Goal: Task Accomplishment & Management: Manage account settings

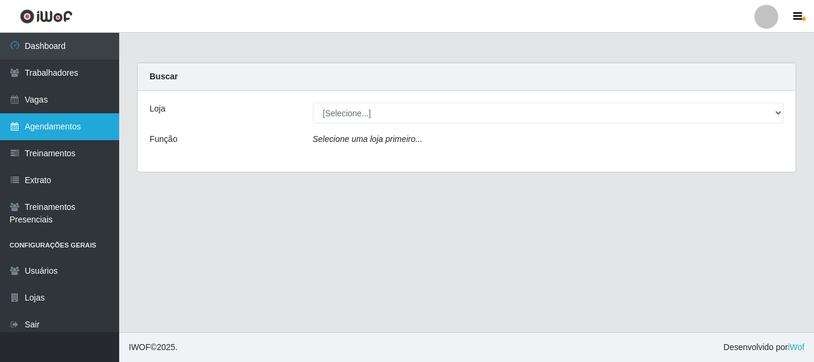
click at [59, 117] on link "Agendamentos" at bounding box center [59, 126] width 119 height 27
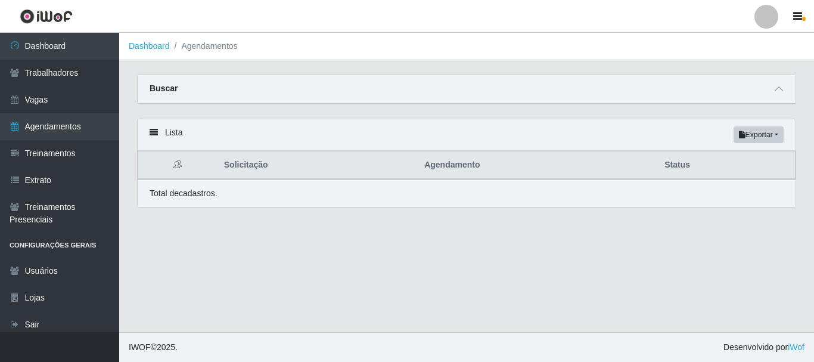
click at [369, 166] on th "Solicitação" at bounding box center [317, 165] width 200 height 28
click at [676, 167] on th "Status" at bounding box center [726, 165] width 138 height 28
click at [153, 135] on icon at bounding box center [153, 132] width 8 height 8
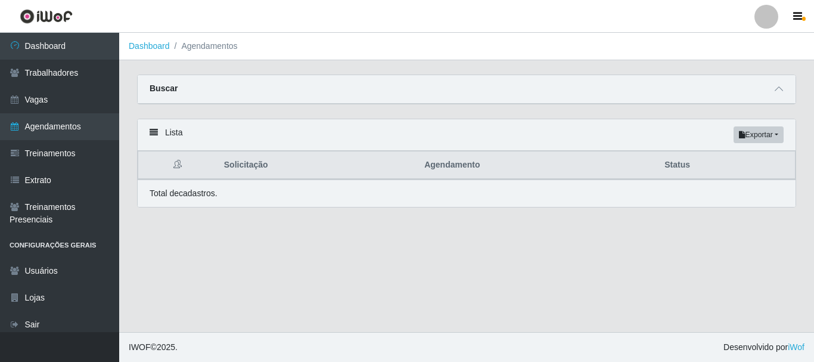
click at [171, 83] on strong "Buscar" at bounding box center [163, 88] width 28 height 10
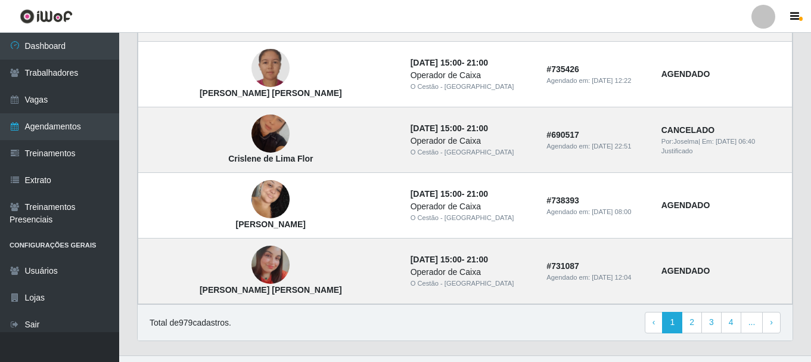
scroll to position [882, 0]
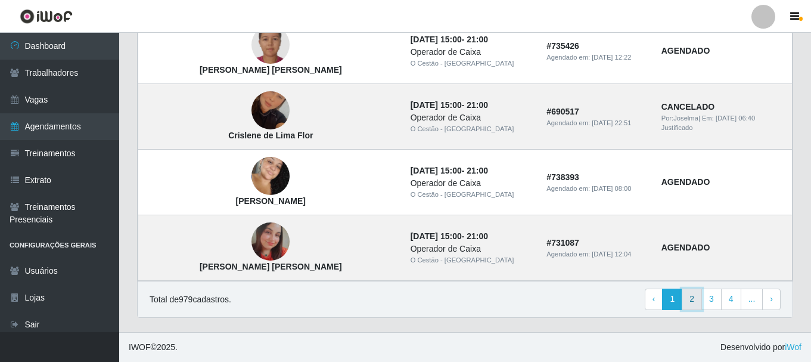
click at [695, 308] on link "2" at bounding box center [691, 298] width 20 height 21
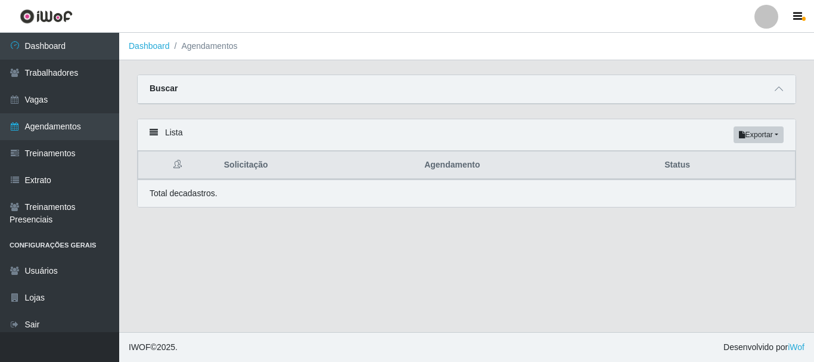
click at [677, 164] on th "Status" at bounding box center [726, 165] width 138 height 28
click at [426, 164] on th "Agendamento" at bounding box center [537, 165] width 240 height 28
click at [744, 149] on div "Lista Exportar PDF Excel" at bounding box center [467, 135] width 658 height 32
click at [249, 158] on th "Solicitação" at bounding box center [317, 165] width 200 height 28
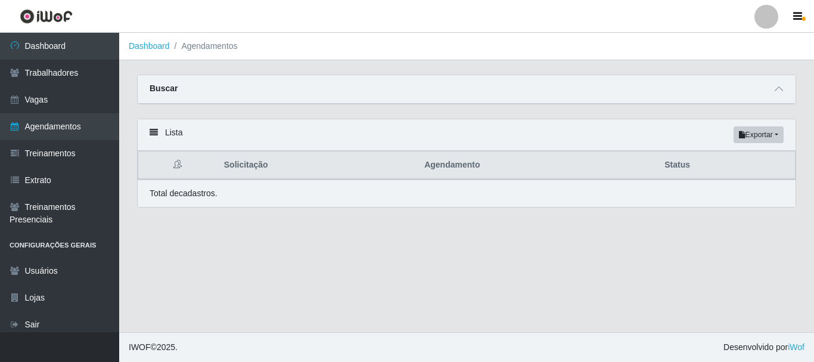
click at [136, 141] on div "Lista Exportar PDF Excel Solicitação Agendamento Status Total de cadastros." at bounding box center [466, 170] width 677 height 103
click at [170, 135] on div "Lista Exportar PDF Excel" at bounding box center [467, 135] width 658 height 32
click at [151, 132] on icon at bounding box center [153, 132] width 8 height 8
click at [49, 101] on link "Vagas" at bounding box center [59, 99] width 119 height 27
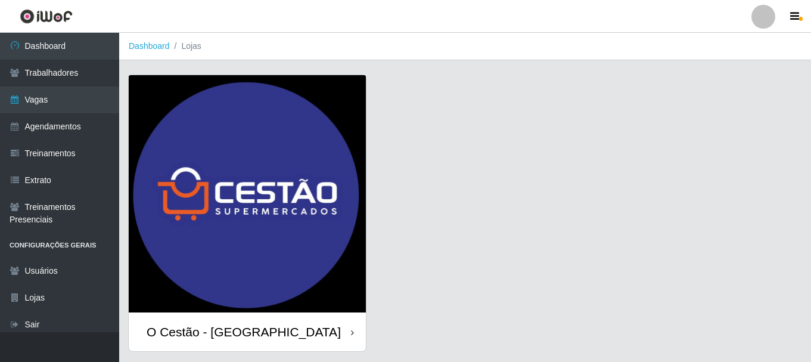
click at [239, 329] on div "O Cestão - [GEOGRAPHIC_DATA]" at bounding box center [244, 331] width 194 height 15
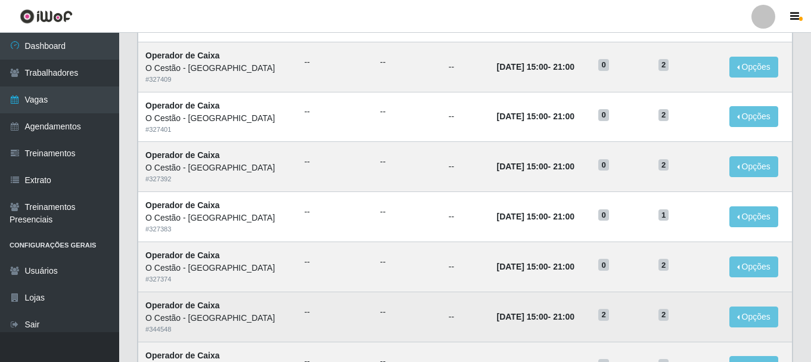
scroll to position [529, 0]
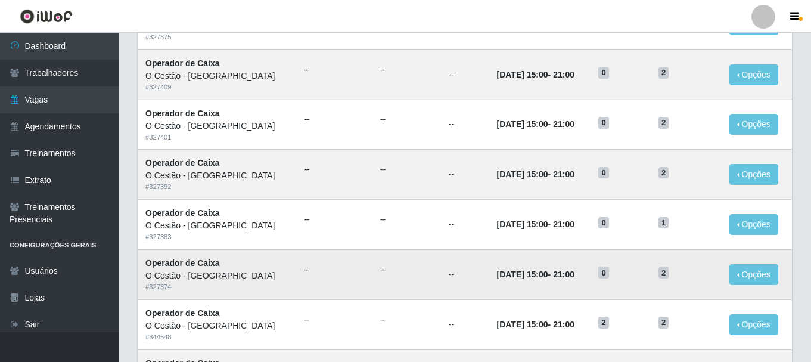
click at [490, 284] on td "12/09/2025, 15:00 - 21:00" at bounding box center [541, 274] width 102 height 50
click at [180, 267] on strong "Operador de Caixa" at bounding box center [182, 263] width 74 height 10
click at [698, 267] on h5 "2" at bounding box center [686, 272] width 57 height 13
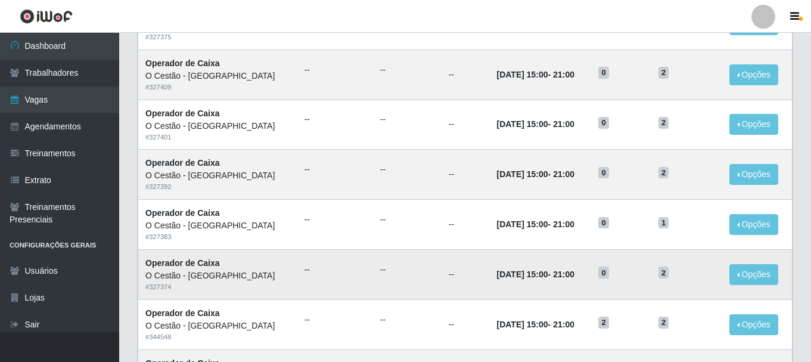
click at [698, 267] on h5 "2" at bounding box center [686, 272] width 57 height 13
click at [562, 280] on td "12/09/2025, 15:00 - 21:00" at bounding box center [541, 274] width 102 height 50
click at [553, 273] on time "21:00" at bounding box center [563, 274] width 21 height 10
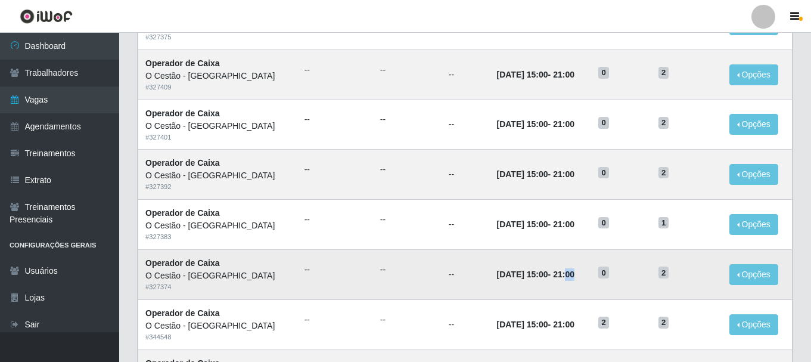
click at [553, 273] on time "21:00" at bounding box center [563, 274] width 21 height 10
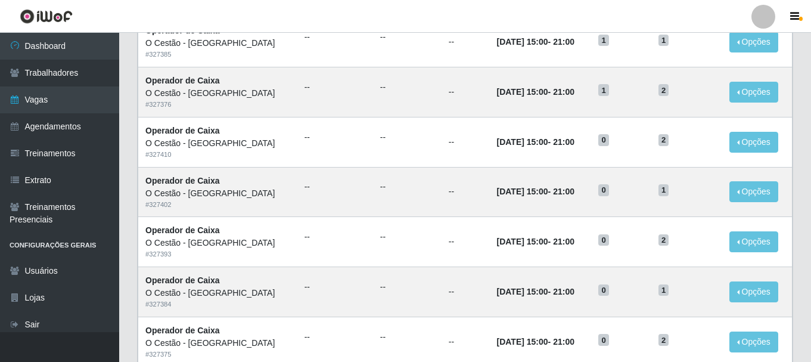
scroll to position [0, 0]
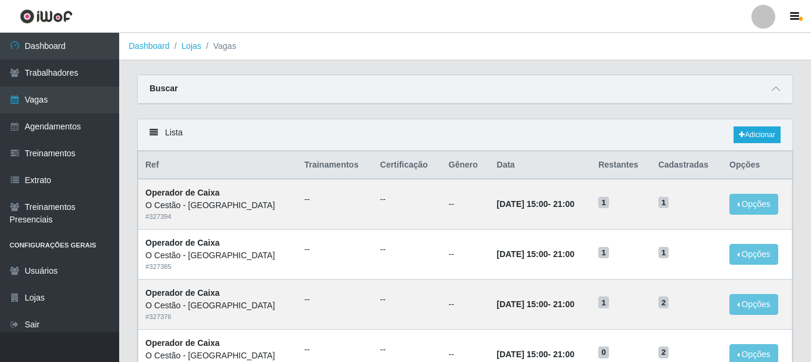
click at [213, 46] on li "Vagas" at bounding box center [218, 46] width 35 height 13
click at [188, 48] on link "Lojas" at bounding box center [191, 46] width 20 height 10
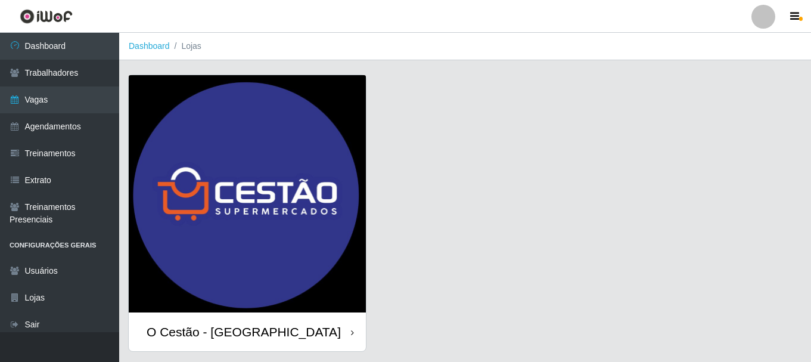
click at [227, 329] on div "O Cestão - [GEOGRAPHIC_DATA]" at bounding box center [244, 331] width 194 height 15
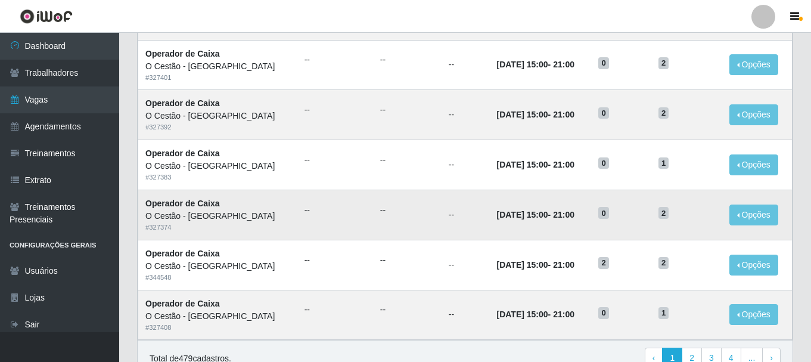
scroll to position [648, 0]
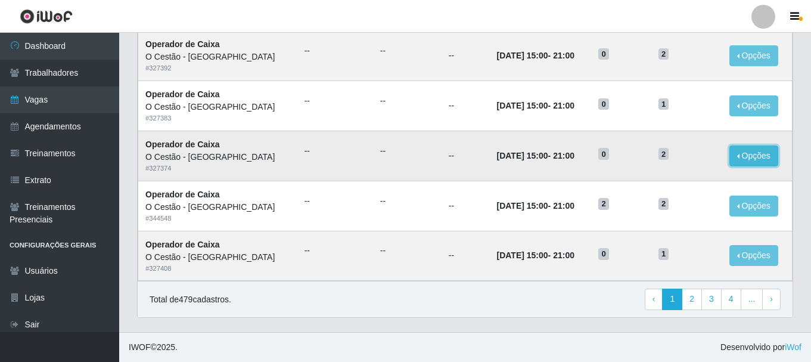
click at [743, 152] on button "Opções" at bounding box center [753, 155] width 49 height 21
click at [677, 157] on button "Editar" at bounding box center [680, 158] width 94 height 24
click at [659, 152] on span "2" at bounding box center [663, 154] width 11 height 12
click at [739, 157] on button "Opções" at bounding box center [753, 155] width 49 height 21
click at [665, 159] on link "Editar" at bounding box center [662, 158] width 34 height 10
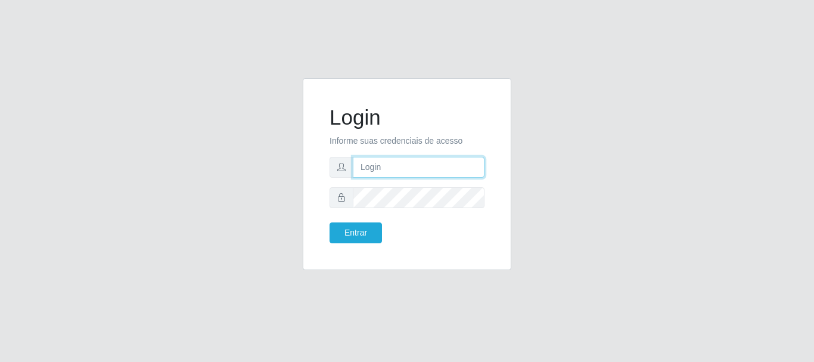
type input "[PERSON_NAME]"
click at [352, 245] on div "Login Informe suas credenciais de acesso JOSELMA@OCESTAO Entrar" at bounding box center [406, 174] width 179 height 162
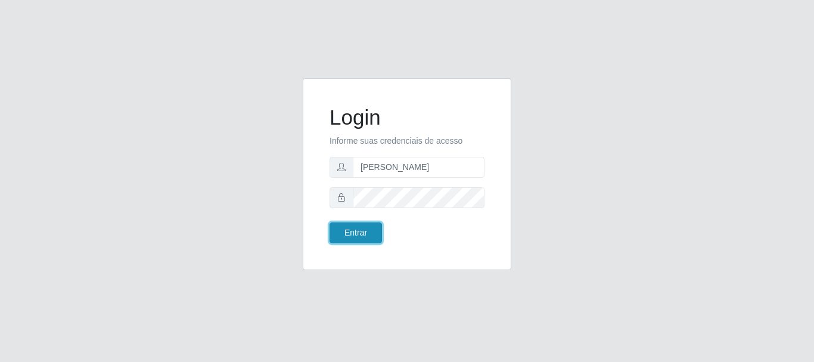
click at [353, 236] on button "Entrar" at bounding box center [355, 232] width 52 height 21
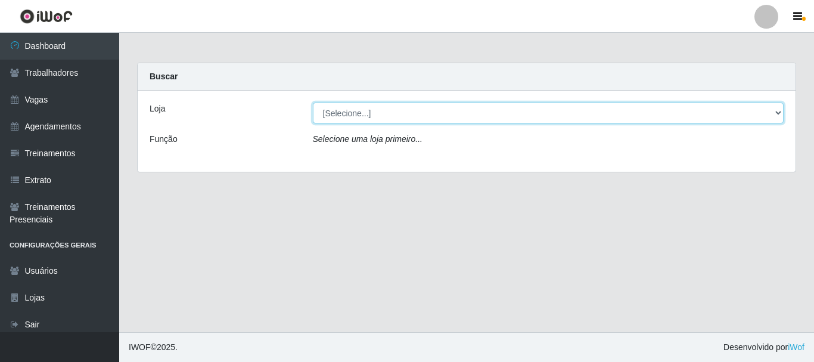
click at [690, 111] on select "[Selecione...] O Cestão - [GEOGRAPHIC_DATA]" at bounding box center [548, 112] width 471 height 21
select select "238"
click at [313, 102] on select "[Selecione...] O Cestão - [GEOGRAPHIC_DATA]" at bounding box center [548, 112] width 471 height 21
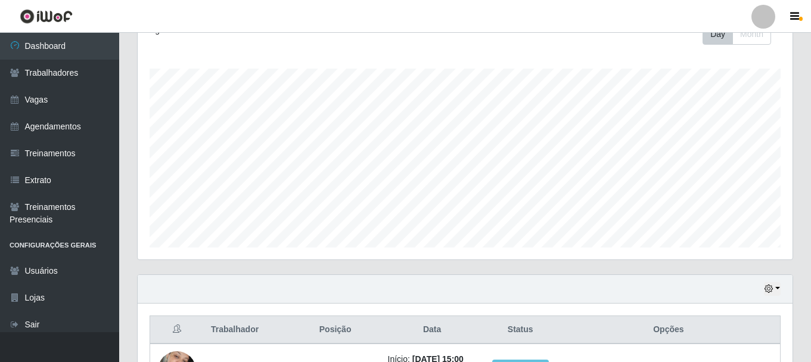
scroll to position [279, 0]
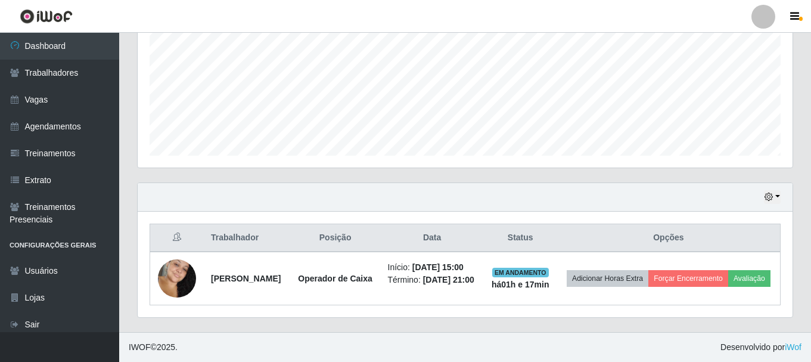
click at [686, 224] on th "Opções" at bounding box center [668, 238] width 223 height 28
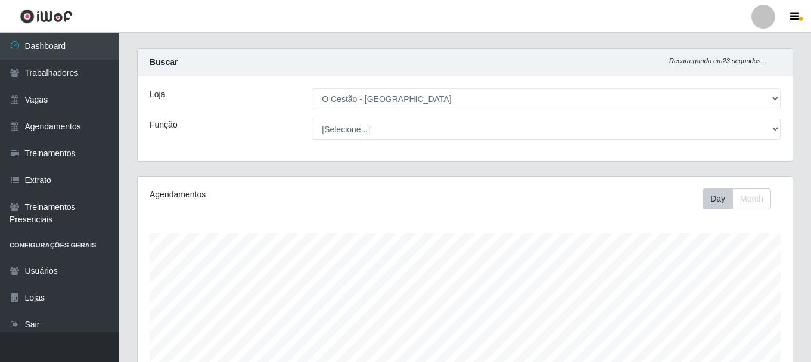
scroll to position [0, 0]
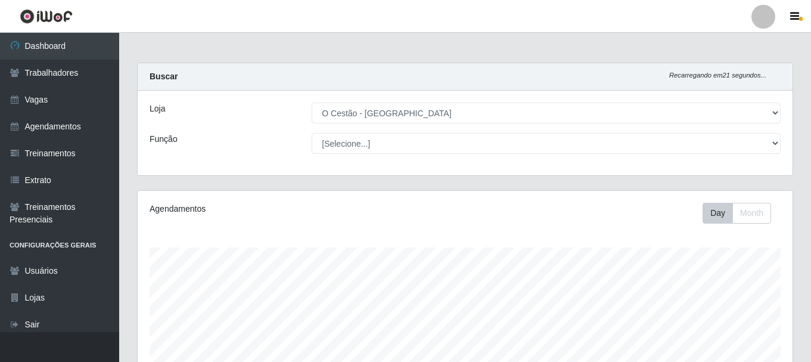
click at [477, 154] on div "Loja [Selecione...] O Cestão - Bayeux Função [Selecione...] ASG ASG + ASG ++ Au…" at bounding box center [465, 133] width 655 height 85
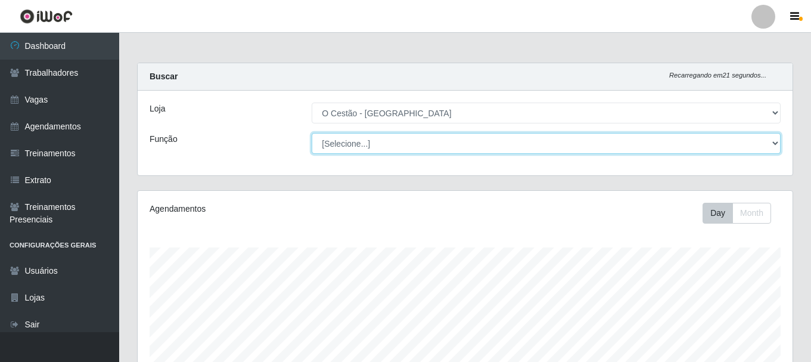
click at [494, 149] on select "[Selecione...] ASG ASG + ASG ++ Auxiliar de Estoque Auxiliar de Estoque + Auxil…" at bounding box center [545, 143] width 469 height 21
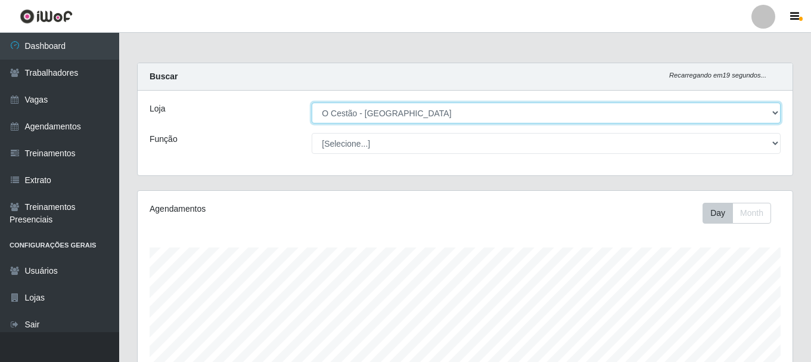
click at [522, 106] on select "[Selecione...] O Cestão - [GEOGRAPHIC_DATA]" at bounding box center [545, 112] width 469 height 21
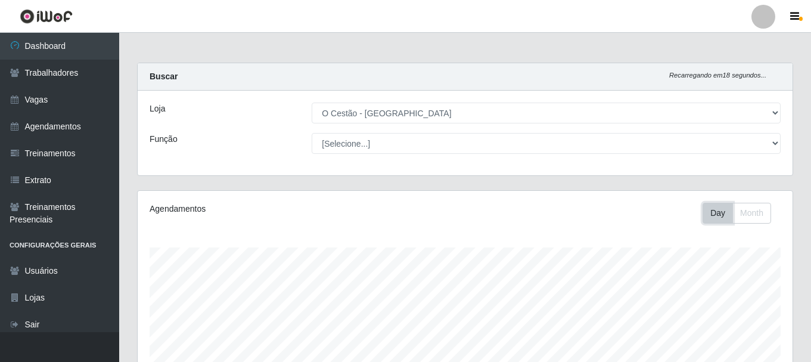
click at [711, 216] on button "Day" at bounding box center [717, 213] width 30 height 21
click at [748, 225] on div "Agendamentos Day Month" at bounding box center [465, 314] width 655 height 247
click at [747, 210] on button "Month" at bounding box center [751, 213] width 39 height 21
click at [719, 210] on button "Day" at bounding box center [717, 213] width 30 height 21
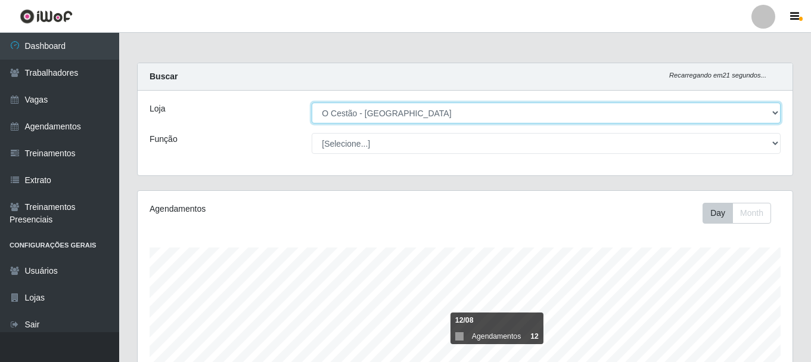
click at [345, 113] on select "[Selecione...] O Cestão - [GEOGRAPHIC_DATA]" at bounding box center [545, 112] width 469 height 21
click at [311, 102] on select "[Selecione...] O Cestão - [GEOGRAPHIC_DATA]" at bounding box center [545, 112] width 469 height 21
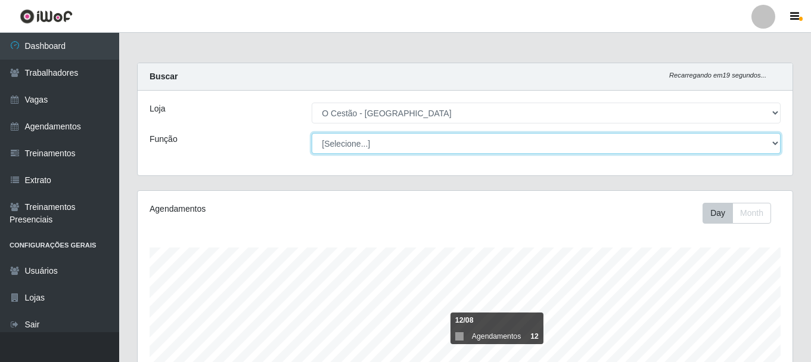
click at [494, 147] on select "[Selecione...] ASG ASG + ASG ++ Auxiliar de Estoque Auxiliar de Estoque + Auxil…" at bounding box center [545, 143] width 469 height 21
select select "22"
click at [311, 133] on select "[Selecione...] ASG ASG + ASG ++ Auxiliar de Estoque Auxiliar de Estoque + Auxil…" at bounding box center [545, 143] width 469 height 21
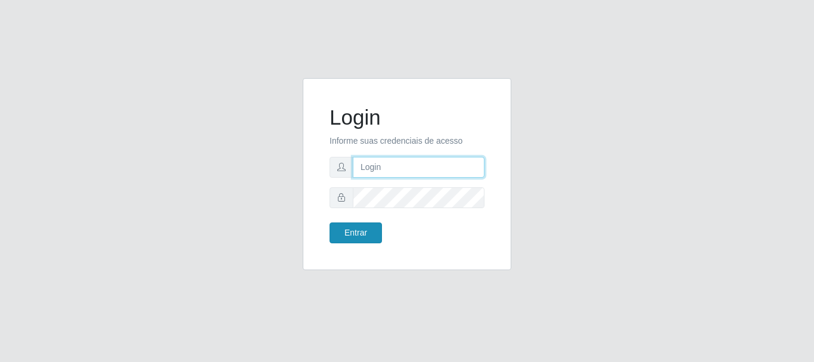
type input "[PERSON_NAME]"
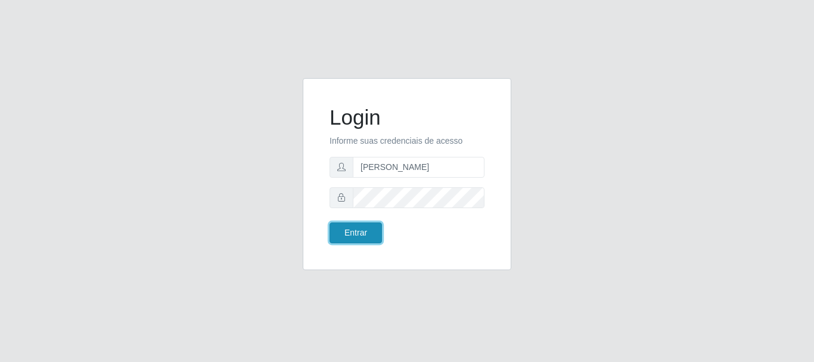
click at [365, 234] on button "Entrar" at bounding box center [355, 232] width 52 height 21
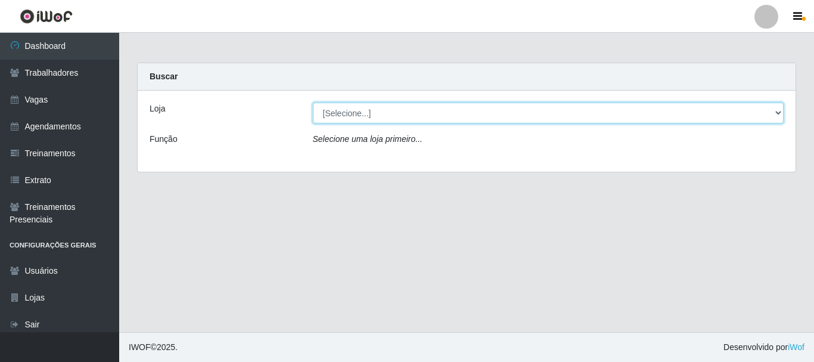
click at [341, 111] on select "[Selecione...] O Cestão - [GEOGRAPHIC_DATA]" at bounding box center [548, 112] width 471 height 21
select select "238"
click at [313, 102] on select "[Selecione...] O Cestão - [GEOGRAPHIC_DATA]" at bounding box center [548, 112] width 471 height 21
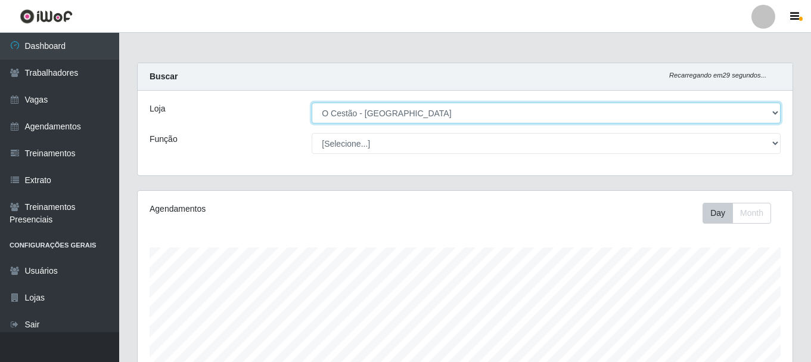
scroll to position [247, 655]
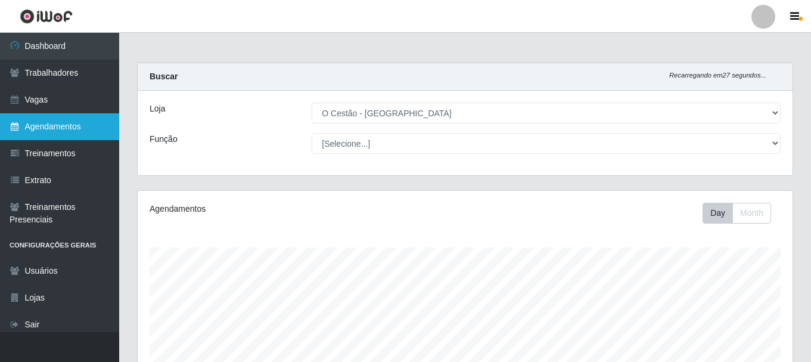
click at [72, 132] on link "Agendamentos" at bounding box center [59, 126] width 119 height 27
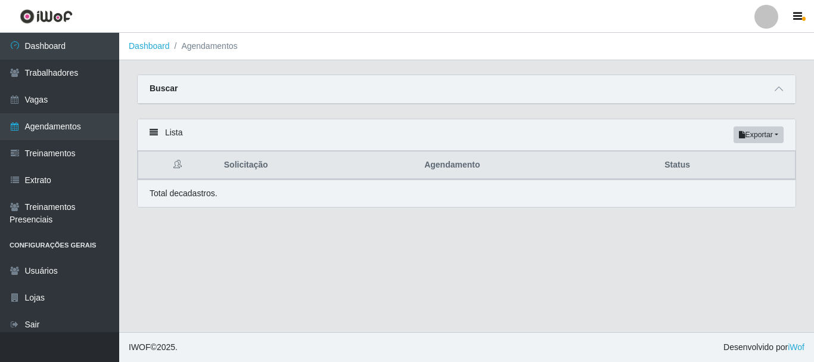
click at [173, 192] on p "Total de cadastros." at bounding box center [183, 193] width 68 height 13
click at [152, 132] on icon at bounding box center [153, 132] width 8 height 8
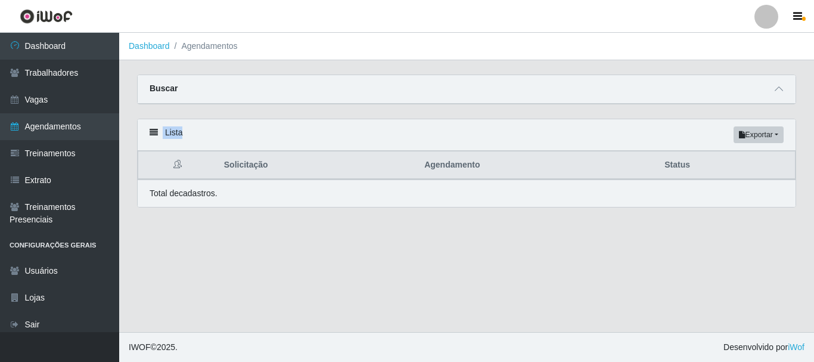
click at [209, 174] on th at bounding box center [177, 165] width 79 height 28
click at [683, 167] on th "Status" at bounding box center [726, 165] width 138 height 28
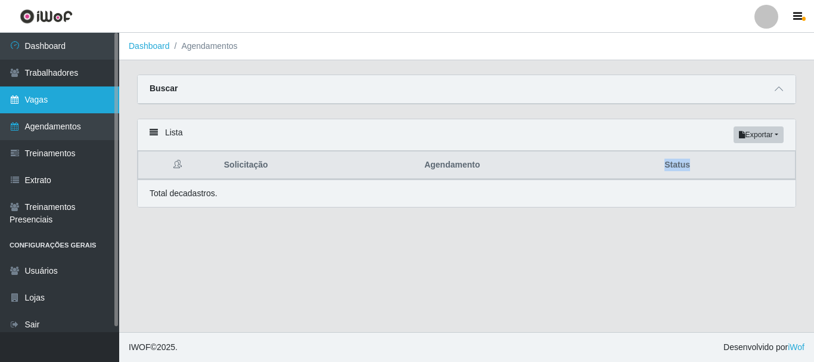
click at [55, 95] on link "Vagas" at bounding box center [59, 99] width 119 height 27
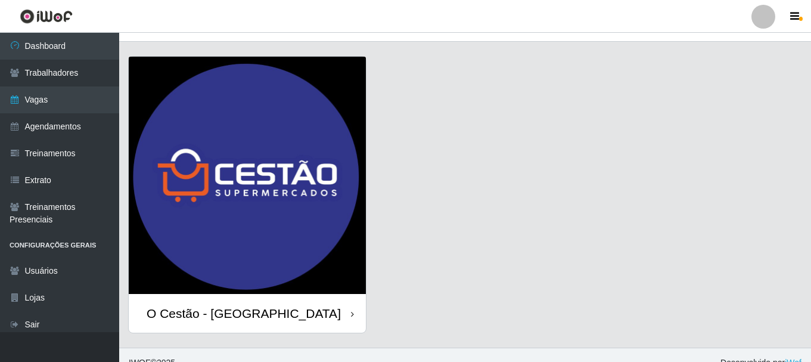
scroll to position [34, 0]
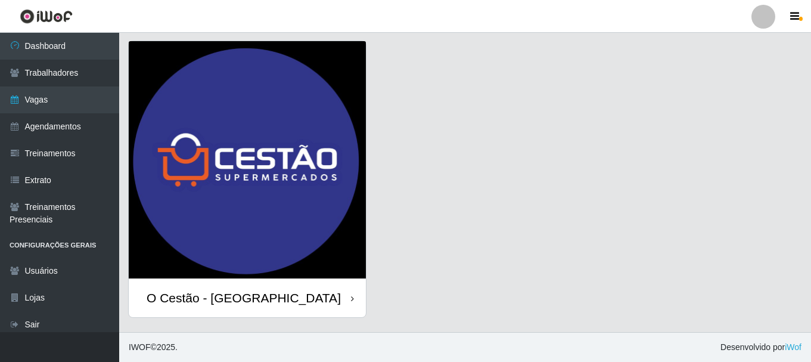
click at [222, 290] on div "O Cestão - [GEOGRAPHIC_DATA]" at bounding box center [244, 297] width 194 height 15
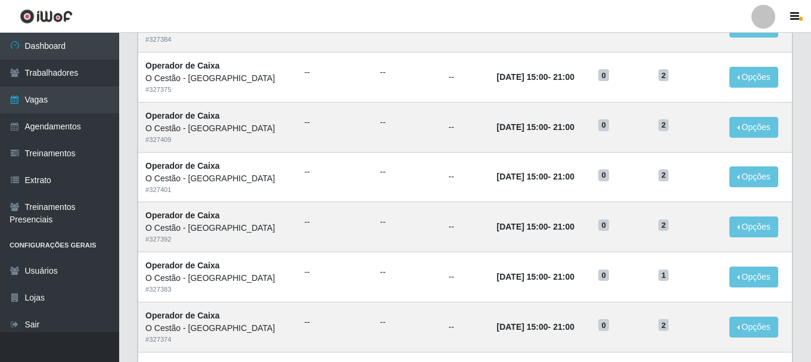
scroll to position [648, 0]
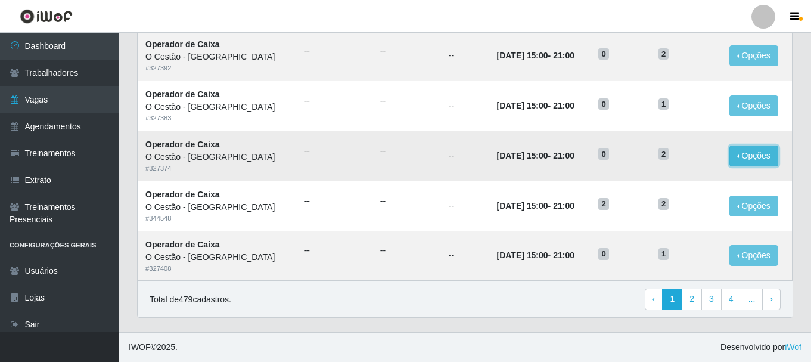
click at [740, 158] on button "Opções" at bounding box center [753, 155] width 49 height 21
click at [641, 160] on icon "button" at bounding box center [645, 158] width 12 height 8
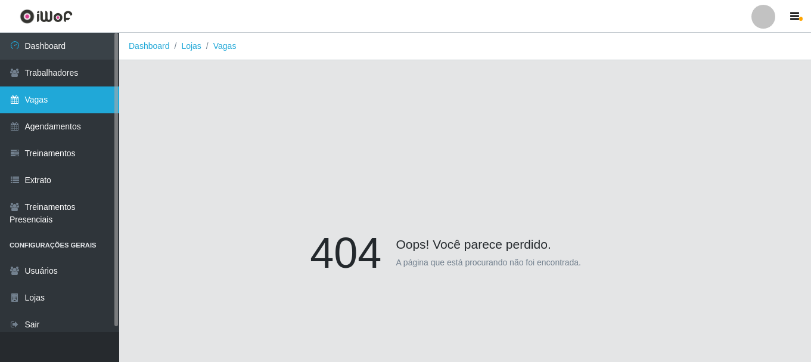
click at [84, 95] on link "Vagas" at bounding box center [59, 99] width 119 height 27
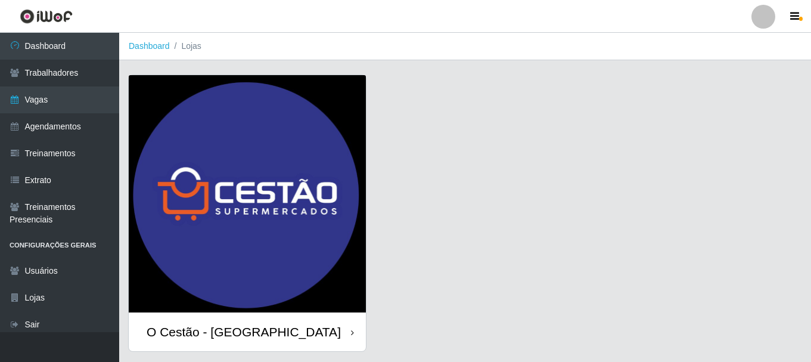
click at [307, 342] on div "O Cestão - [GEOGRAPHIC_DATA]" at bounding box center [247, 331] width 237 height 39
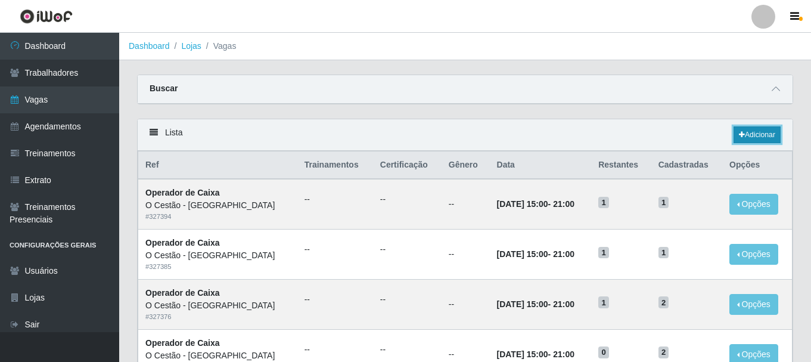
click at [744, 133] on link "Adicionar" at bounding box center [756, 134] width 47 height 17
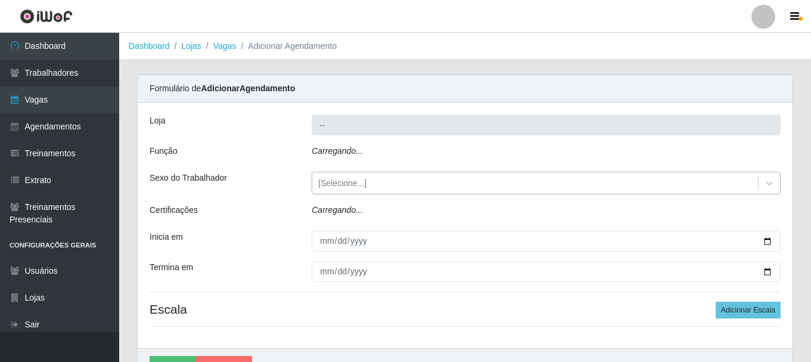
type input "O Cestão - [GEOGRAPHIC_DATA]"
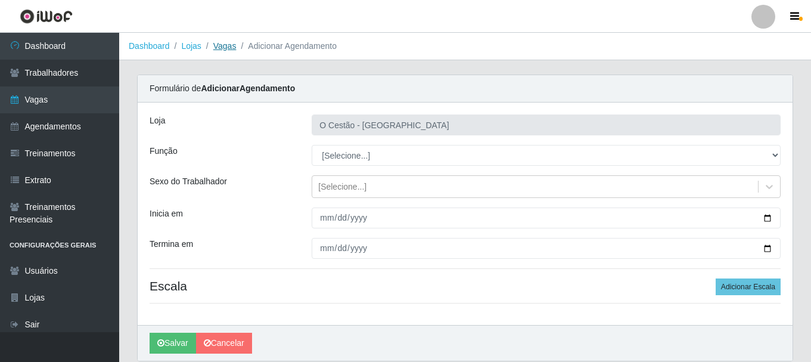
click at [223, 47] on link "Vagas" at bounding box center [224, 46] width 23 height 10
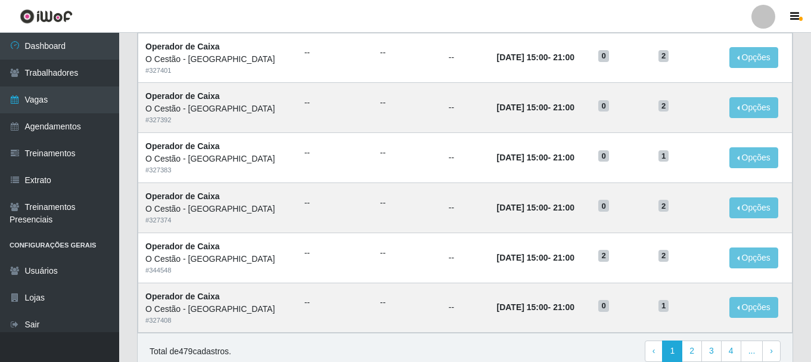
scroll to position [648, 0]
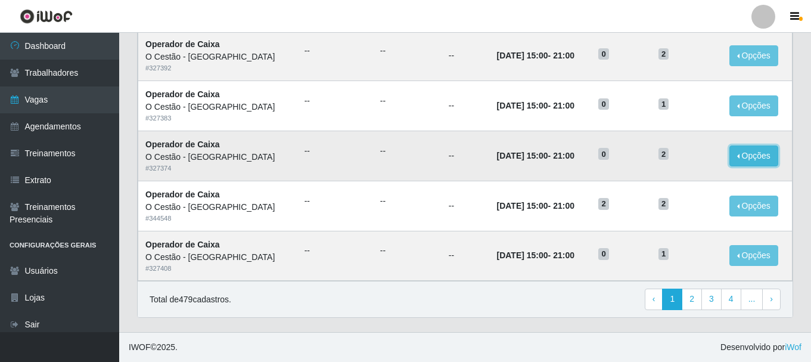
click at [751, 145] on button "Opções" at bounding box center [753, 155] width 49 height 21
click at [691, 155] on button "Editar" at bounding box center [680, 158] width 94 height 24
click at [736, 152] on button "Opções" at bounding box center [753, 155] width 49 height 21
click at [665, 157] on link "Editar" at bounding box center [662, 158] width 34 height 10
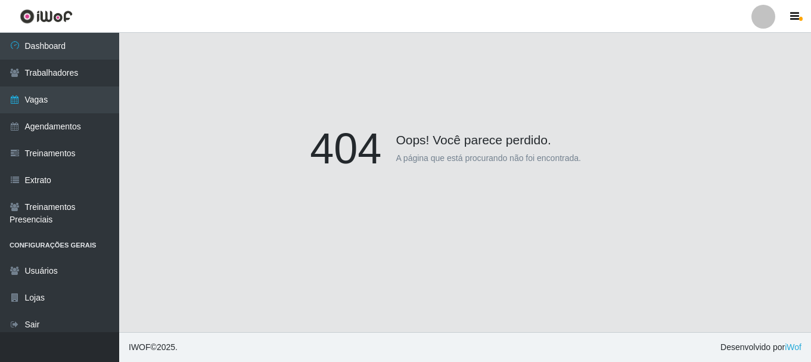
scroll to position [104, 0]
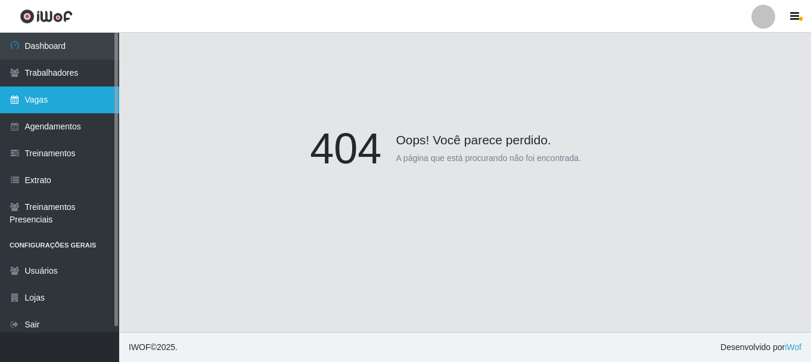
click at [42, 102] on link "Vagas" at bounding box center [59, 99] width 119 height 27
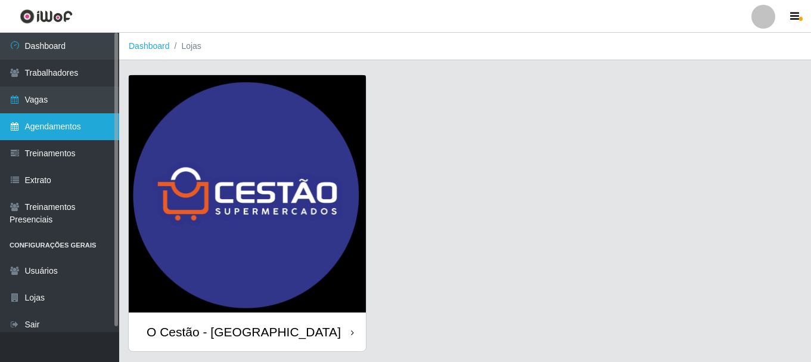
click at [45, 125] on link "Agendamentos" at bounding box center [59, 126] width 119 height 27
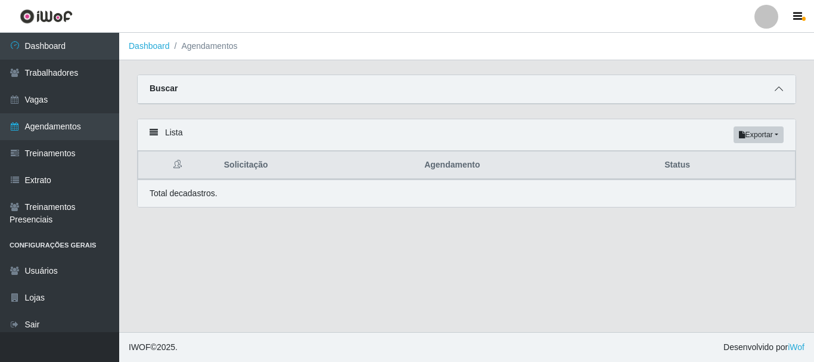
click at [786, 82] on div "Buscar" at bounding box center [467, 89] width 658 height 29
click at [772, 82] on div at bounding box center [778, 89] width 14 height 14
click at [775, 86] on icon at bounding box center [778, 89] width 8 height 8
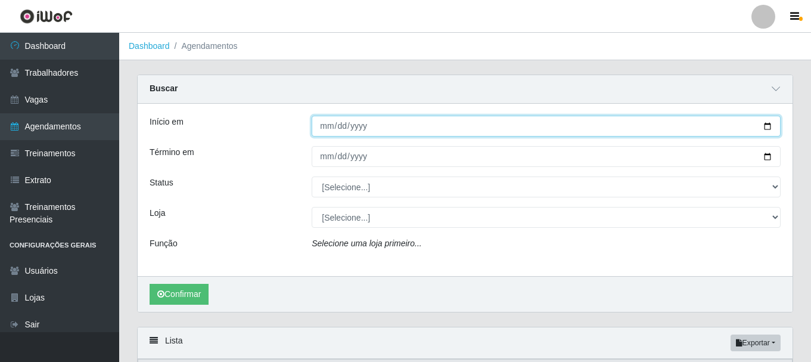
click at [338, 129] on input "Início em" at bounding box center [545, 126] width 469 height 21
click at [326, 122] on input "Início em" at bounding box center [545, 126] width 469 height 21
type input "[DATE]"
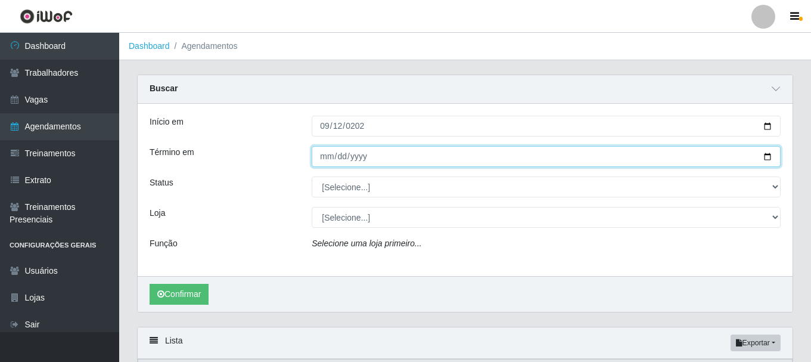
click at [352, 157] on input "Término em" at bounding box center [545, 156] width 469 height 21
type input "[DATE]"
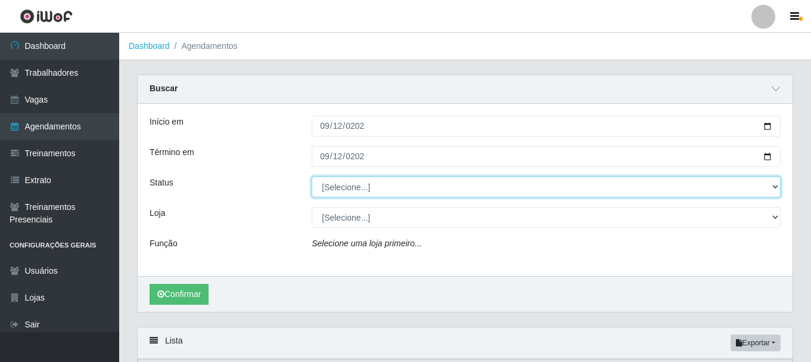
click at [364, 177] on select "[Selecione...] AGENDADO AGUARDANDO LIBERAR EM ANDAMENTO EM REVISÃO FINALIZADO C…" at bounding box center [545, 186] width 469 height 21
select select "AGENDADO"
click at [311, 177] on select "[Selecione...] AGENDADO AGUARDANDO LIBERAR EM ANDAMENTO EM REVISÃO FINALIZADO C…" at bounding box center [545, 186] width 469 height 21
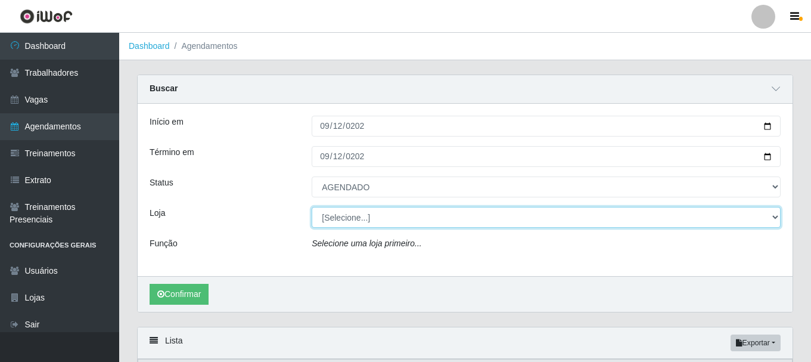
click at [354, 220] on select "[Selecione...] O Cestão - [GEOGRAPHIC_DATA]" at bounding box center [545, 217] width 469 height 21
select select "238"
click at [311, 207] on select "[Selecione...] O Cestão - [GEOGRAPHIC_DATA]" at bounding box center [545, 217] width 469 height 21
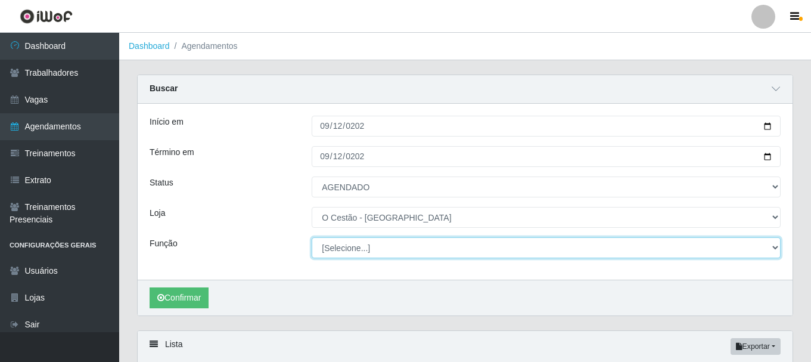
click at [354, 248] on select "[Selecione...] ASG ASG + ASG ++ Auxiliar de Estoque Auxiliar de Estoque + Auxil…" at bounding box center [545, 247] width 469 height 21
select select "22"
click at [311, 238] on select "[Selecione...] ASG ASG + ASG ++ Auxiliar de Estoque Auxiliar de Estoque + Auxil…" at bounding box center [545, 247] width 469 height 21
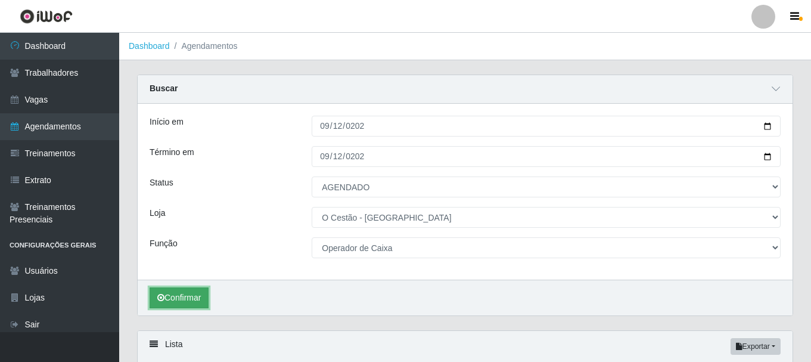
click at [189, 302] on button "Confirmar" at bounding box center [178, 297] width 59 height 21
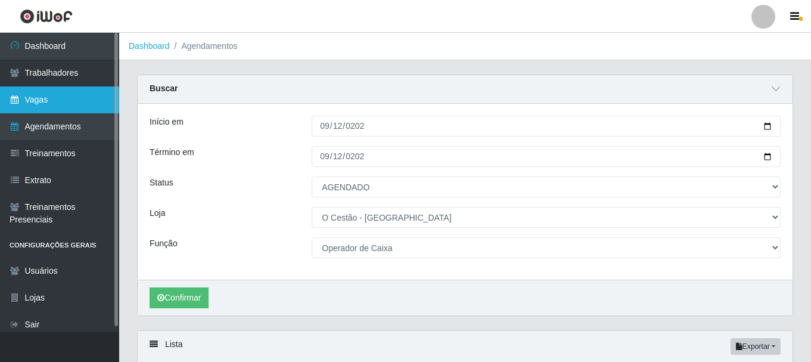
click at [52, 86] on link "Vagas" at bounding box center [59, 99] width 119 height 27
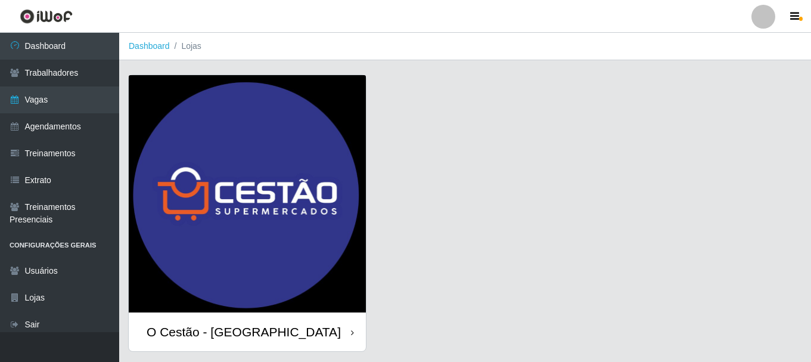
scroll to position [34, 0]
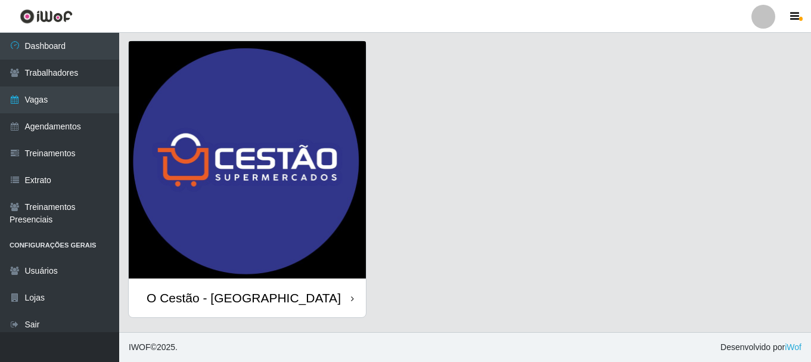
click at [290, 284] on div "O Cestão - [GEOGRAPHIC_DATA]" at bounding box center [247, 297] width 237 height 39
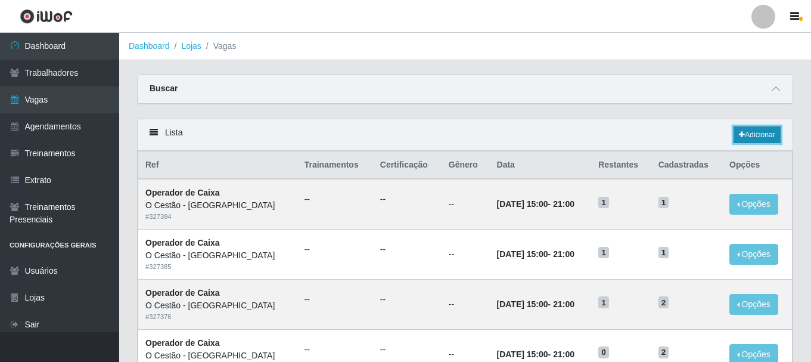
click at [755, 133] on link "Adicionar" at bounding box center [756, 134] width 47 height 17
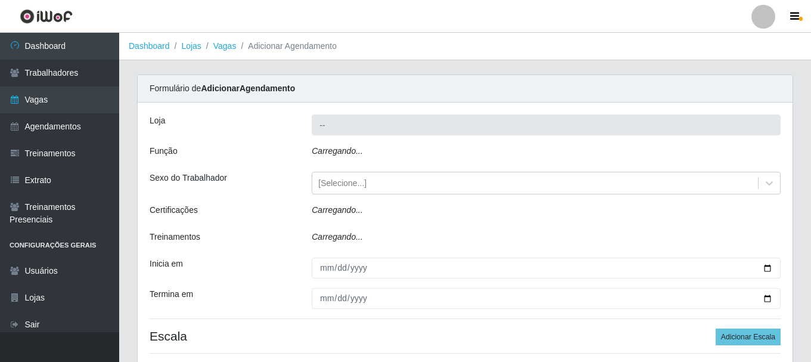
type input "O Cestão - [GEOGRAPHIC_DATA]"
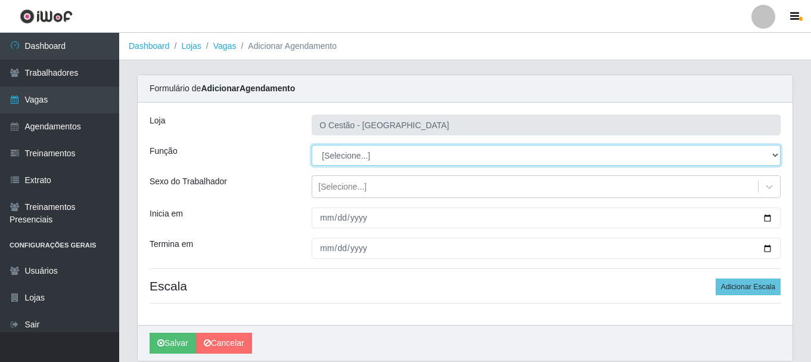
click at [401, 160] on select "[Selecione...] ASG ASG + ASG ++ Auxiliar de Estoque Auxiliar de Estoque + Auxil…" at bounding box center [545, 155] width 469 height 21
select select "22"
click at [311, 145] on select "[Selecione...] ASG ASG + ASG ++ Auxiliar de Estoque Auxiliar de Estoque + Auxil…" at bounding box center [545, 155] width 469 height 21
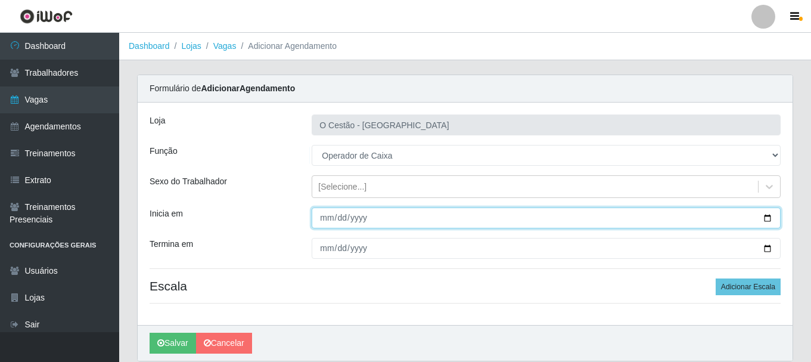
click at [371, 222] on input "Inicia em" at bounding box center [545, 217] width 469 height 21
type input "[DATE]"
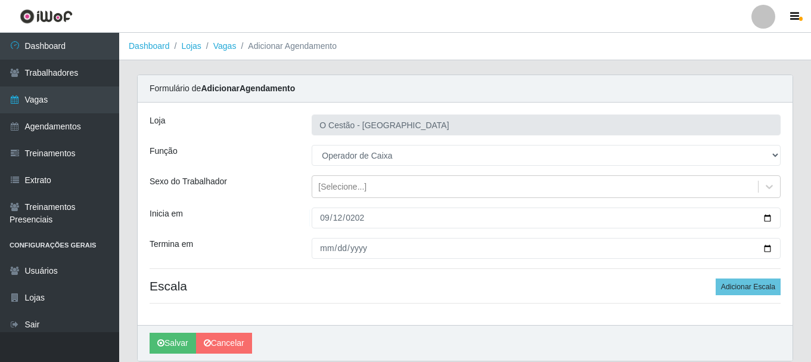
click at [395, 236] on div "Loja O Cestão - Bayeux Função [Selecione...] ASG ASG + ASG ++ Auxiliar de Estoq…" at bounding box center [465, 213] width 655 height 222
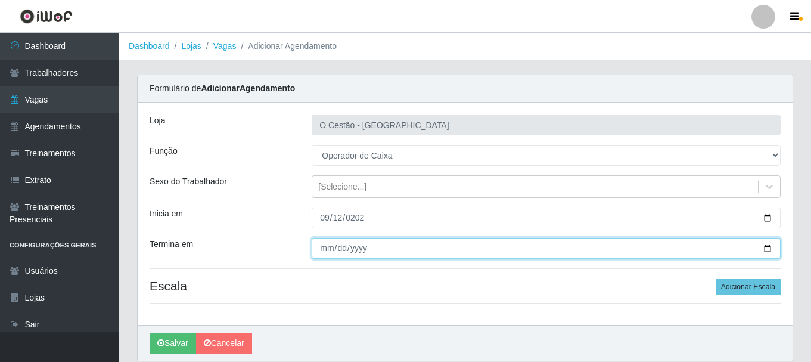
click at [363, 244] on input "Termina em" at bounding box center [545, 248] width 469 height 21
type input "[DATE]"
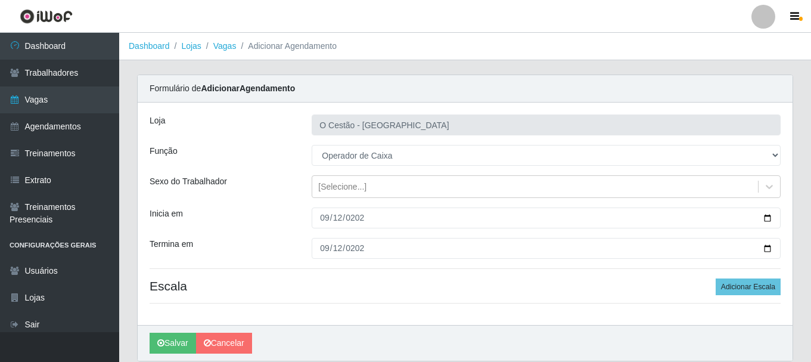
click at [499, 280] on h4 "Escala Adicionar Escala" at bounding box center [464, 285] width 631 height 15
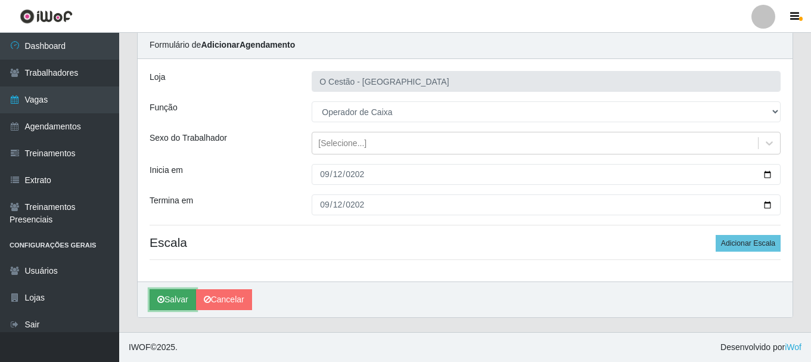
click at [179, 299] on button "Salvar" at bounding box center [172, 299] width 46 height 21
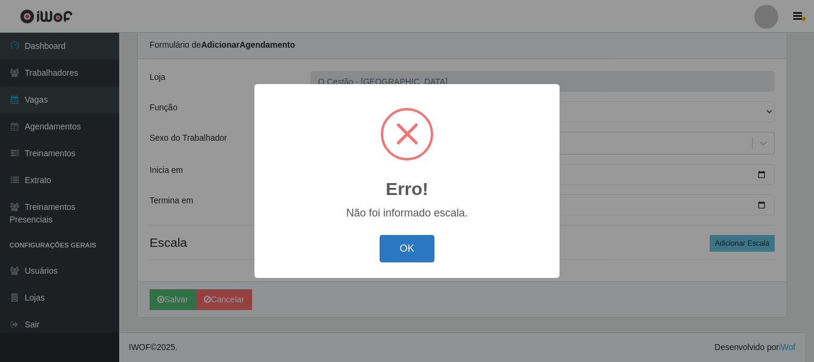
click at [418, 248] on button "OK" at bounding box center [406, 249] width 55 height 28
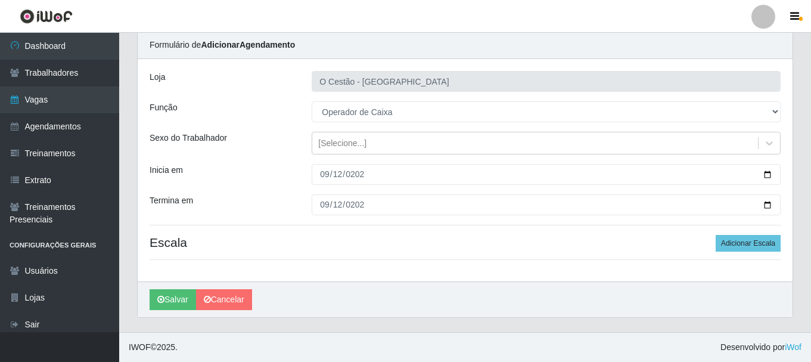
click at [793, 251] on div "Carregando... Formulário de Adicionar Agendamento Loja O Cestão - Bayeux Função…" at bounding box center [465, 181] width 674 height 301
click at [766, 242] on button "Adicionar Escala" at bounding box center [747, 243] width 65 height 17
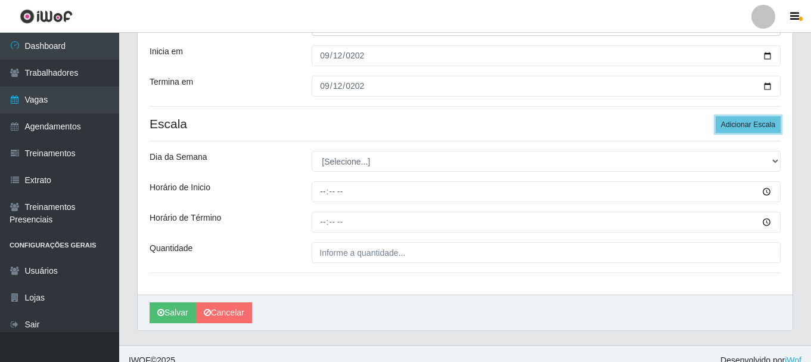
scroll to position [163, 0]
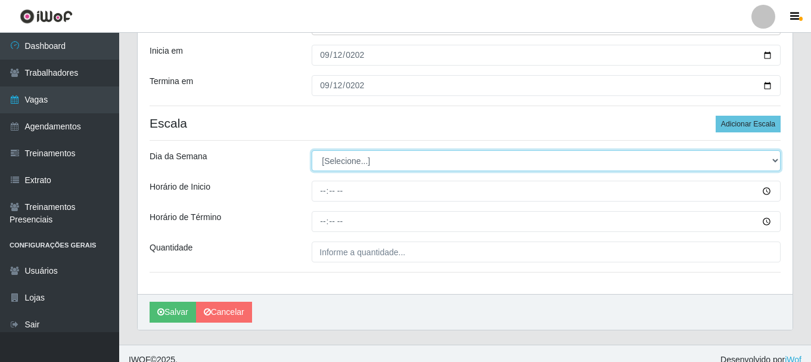
click at [353, 164] on select "[Selecione...] Segunda Terça Quarta Quinta Sexta Sábado Domingo" at bounding box center [545, 160] width 469 height 21
select select "5"
click at [311, 150] on select "[Selecione...] Segunda Terça Quarta Quinta Sexta Sábado Domingo" at bounding box center [545, 160] width 469 height 21
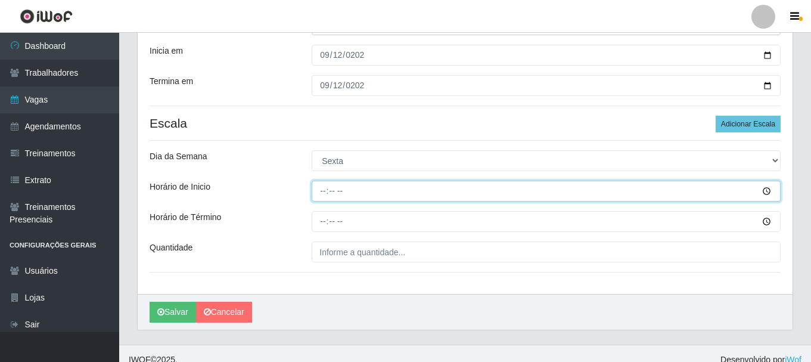
click at [342, 189] on input "Horário de Inicio" at bounding box center [545, 190] width 469 height 21
type input "15:00"
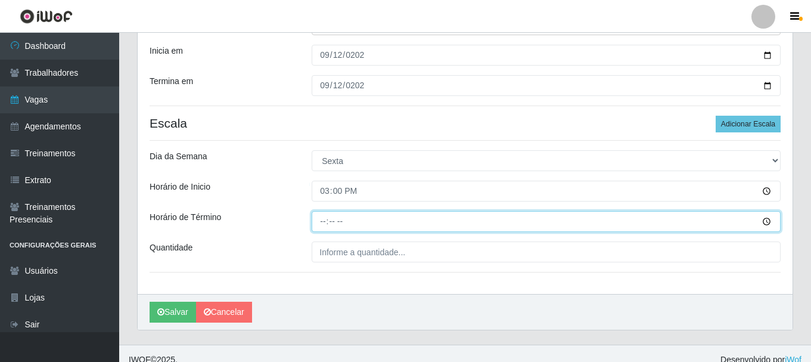
drag, startPoint x: 319, startPoint y: 221, endPoint x: 327, endPoint y: 221, distance: 7.7
click at [320, 221] on input "Horário de Término" at bounding box center [545, 221] width 469 height 21
type input "21:00"
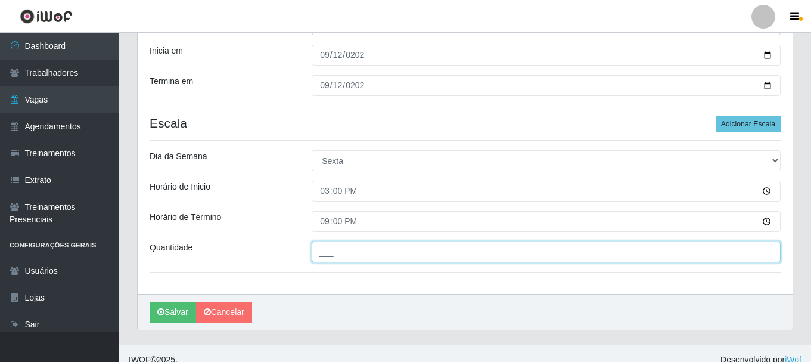
click at [368, 247] on input "___" at bounding box center [545, 251] width 469 height 21
type input "1__"
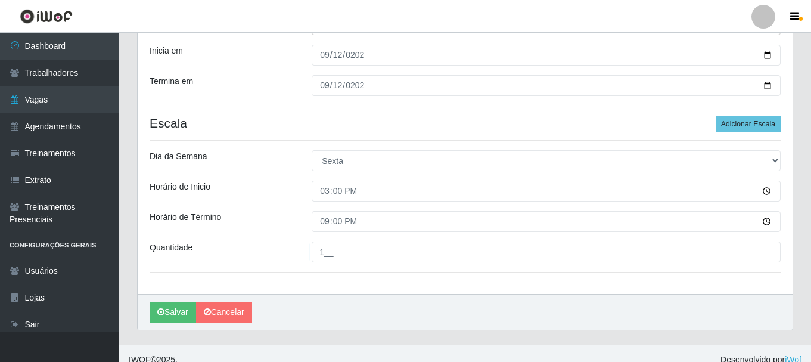
click at [388, 290] on div "Loja O Cestão - Bayeux Função [Selecione...] ASG ASG + ASG ++ Auxiliar de Estoq…" at bounding box center [465, 117] width 655 height 354
click at [172, 307] on button "Salvar" at bounding box center [172, 311] width 46 height 21
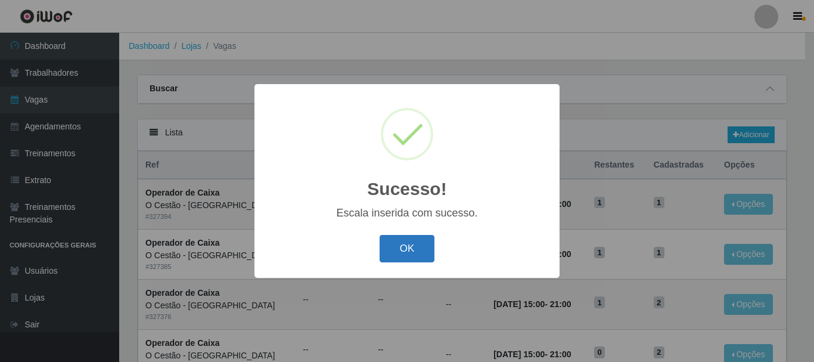
click at [398, 246] on button "OK" at bounding box center [406, 249] width 55 height 28
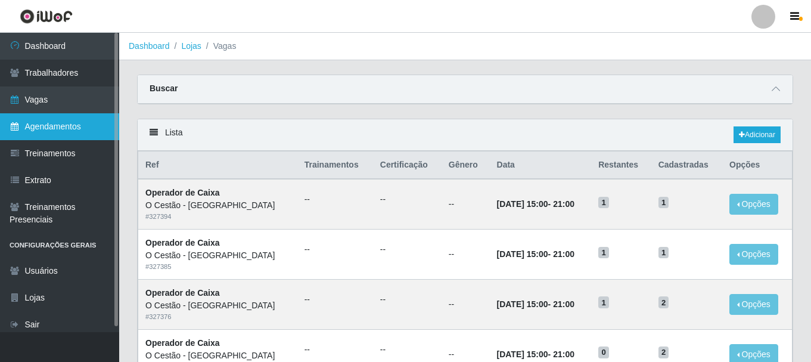
click at [52, 123] on link "Agendamentos" at bounding box center [59, 126] width 119 height 27
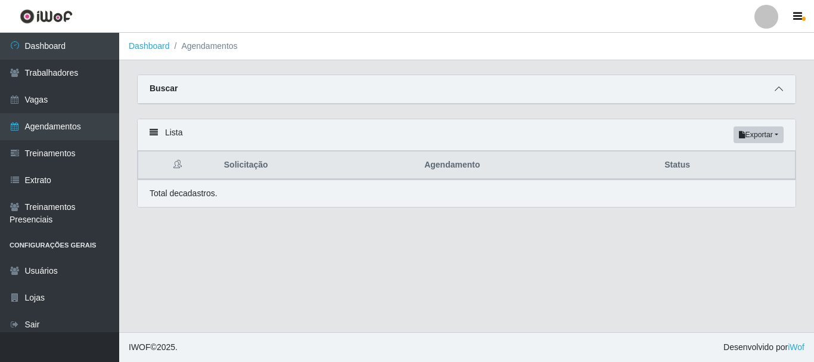
click at [783, 87] on span at bounding box center [778, 89] width 14 height 14
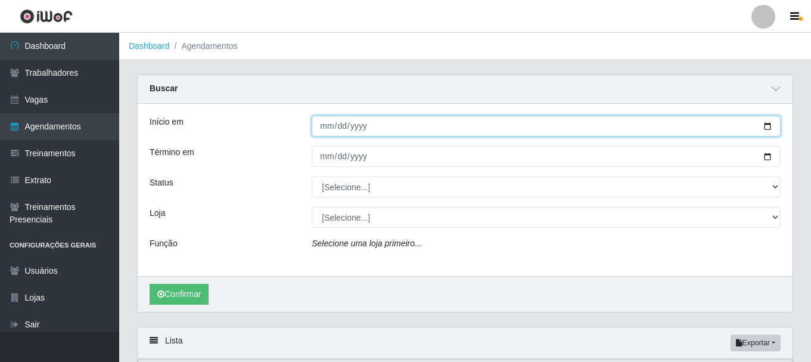
click at [467, 117] on input "Início em" at bounding box center [545, 126] width 469 height 21
type input "[PHONE_NUMBER]"
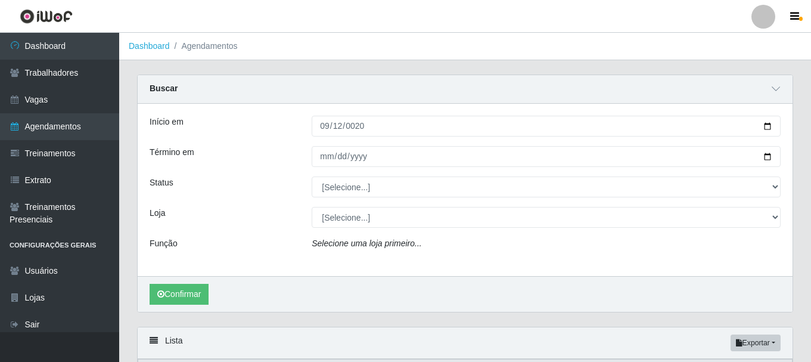
click at [409, 145] on div "Início em [PHONE_NUMBER] Término em Status [Selecione...] AGENDADO AGUARDANDO L…" at bounding box center [465, 190] width 655 height 172
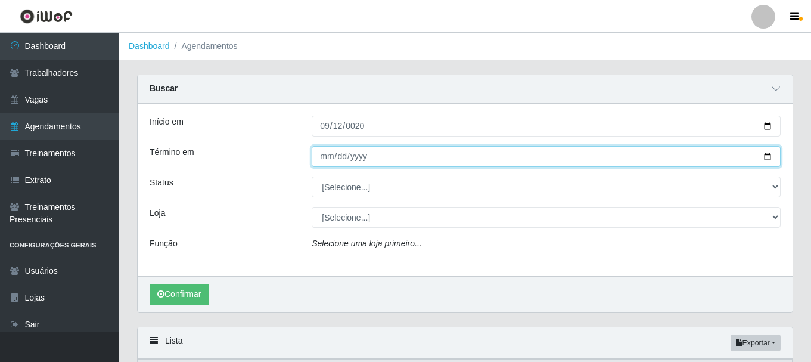
click at [394, 156] on input "Término em" at bounding box center [545, 156] width 469 height 21
type input "[DATE]"
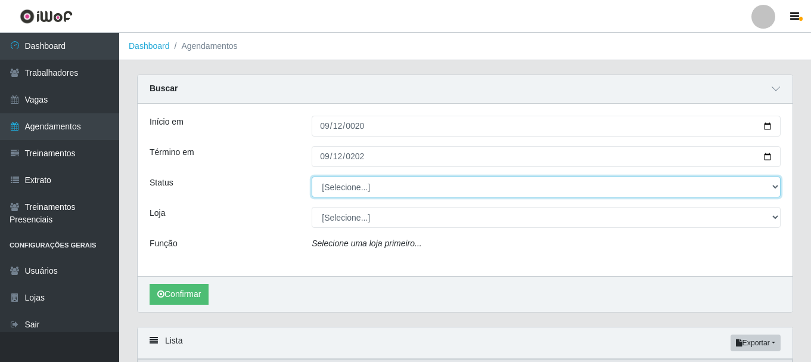
click at [378, 191] on select "[Selecione...] AGENDADO AGUARDANDO LIBERAR EM ANDAMENTO EM REVISÃO FINALIZADO C…" at bounding box center [545, 186] width 469 height 21
select select "AGENDADO"
click at [311, 177] on select "[Selecione...] AGENDADO AGUARDANDO LIBERAR EM ANDAMENTO EM REVISÃO FINALIZADO C…" at bounding box center [545, 186] width 469 height 21
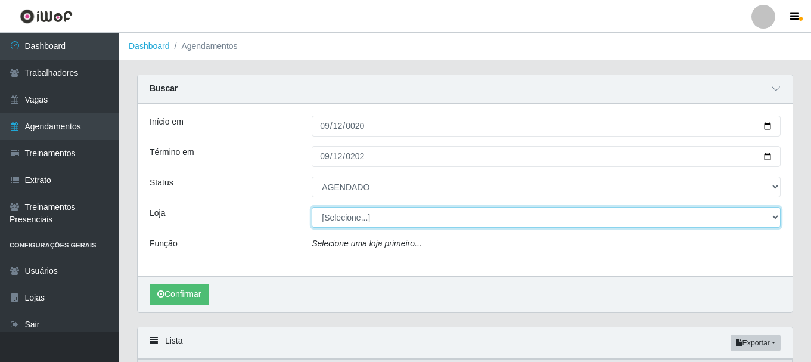
click at [369, 224] on select "[Selecione...] O Cestão - [GEOGRAPHIC_DATA]" at bounding box center [545, 217] width 469 height 21
select select "238"
click at [311, 207] on select "[Selecione...] O Cestão - [GEOGRAPHIC_DATA]" at bounding box center [545, 217] width 469 height 21
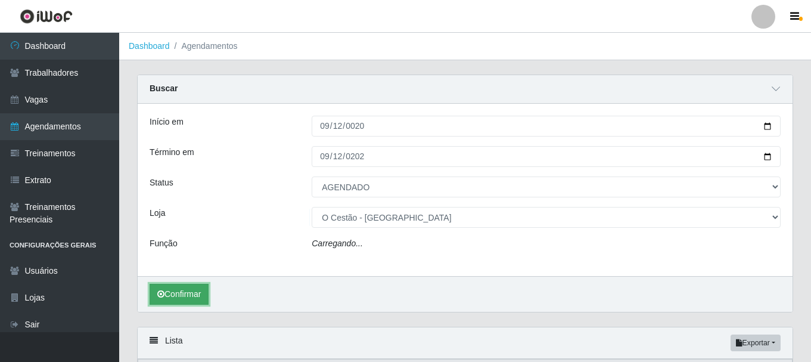
click at [200, 289] on button "Confirmar" at bounding box center [178, 294] width 59 height 21
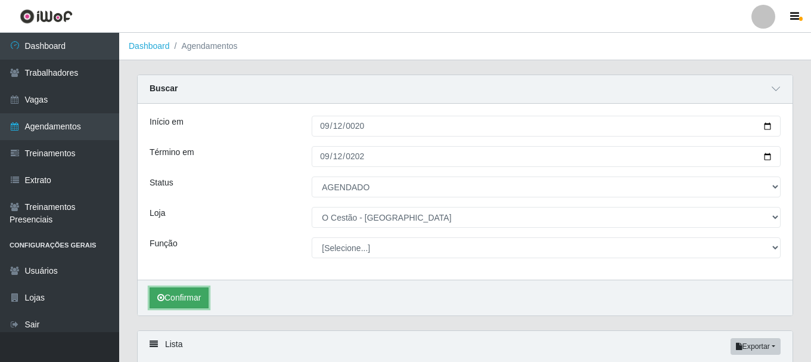
click at [190, 293] on button "Confirmar" at bounding box center [178, 297] width 59 height 21
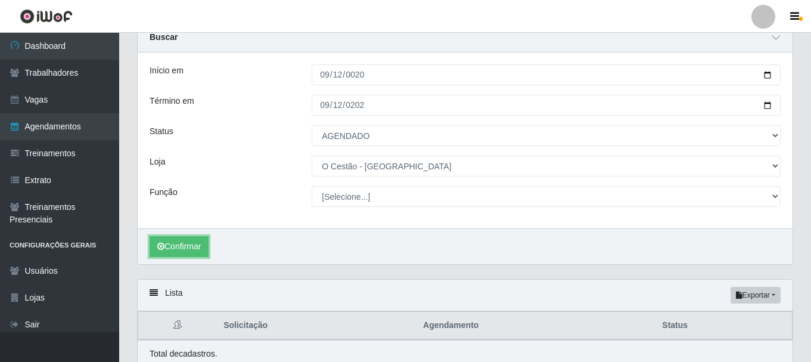
scroll to position [102, 0]
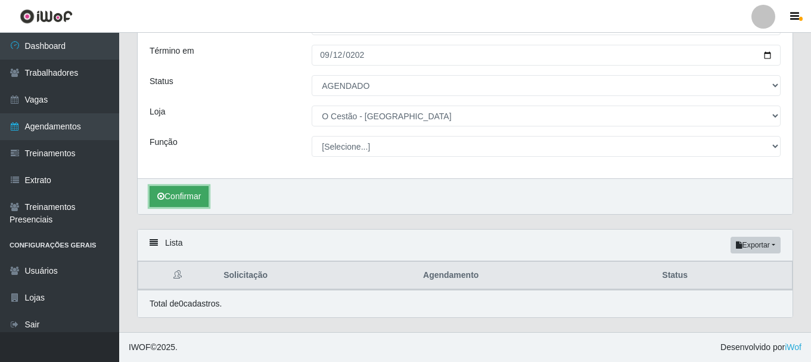
click at [183, 197] on button "Confirmar" at bounding box center [178, 196] width 59 height 21
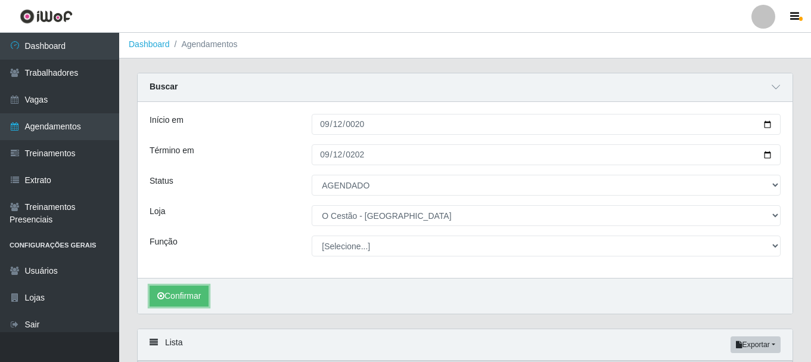
scroll to position [0, 0]
click at [407, 232] on div "Início em [PHONE_NUMBER] Término em [DATE] Status [Selecione...] AGENDADO AGUAR…" at bounding box center [465, 192] width 655 height 176
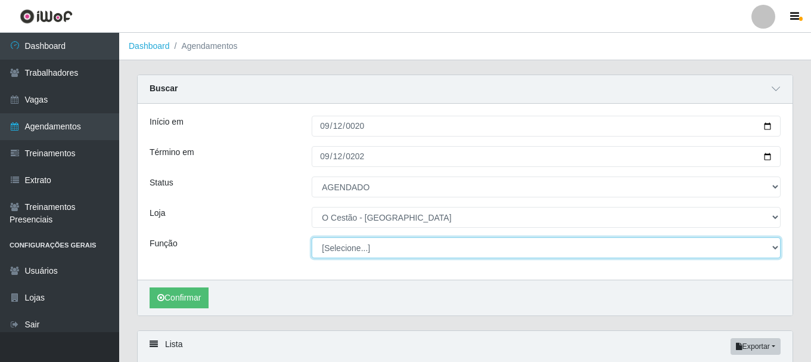
click at [404, 248] on select "[Selecione...] ASG ASG + ASG ++ Auxiliar de Estoque Auxiliar de Estoque + Auxil…" at bounding box center [545, 247] width 469 height 21
select select "22"
click at [311, 238] on select "[Selecione...] ASG ASG + ASG ++ Auxiliar de Estoque Auxiliar de Estoque + Auxil…" at bounding box center [545, 247] width 469 height 21
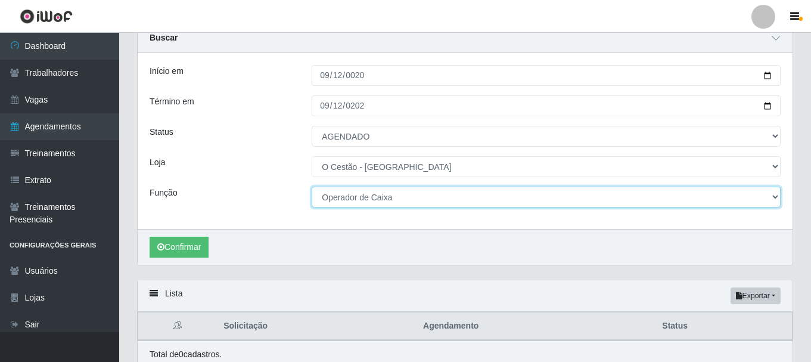
scroll to position [102, 0]
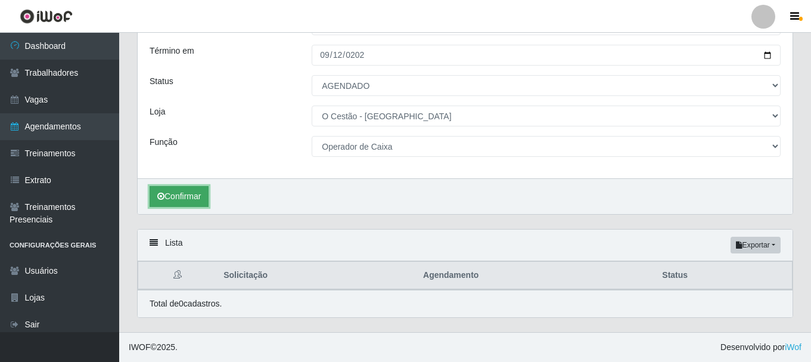
click at [189, 201] on button "Confirmar" at bounding box center [178, 196] width 59 height 21
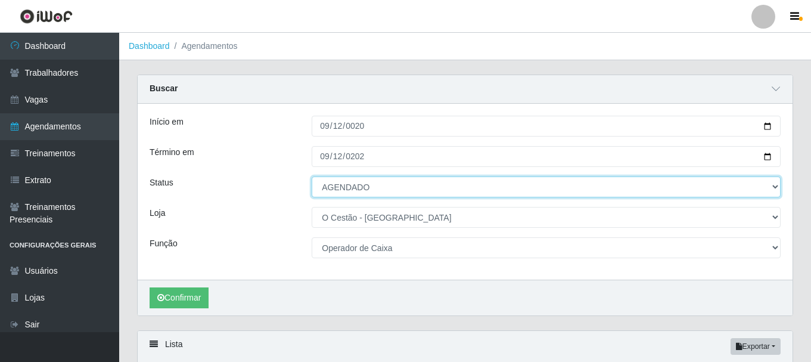
click at [344, 194] on select "[Selecione...] AGENDADO AGUARDANDO LIBERAR EM ANDAMENTO EM REVISÃO FINALIZADO C…" at bounding box center [545, 186] width 469 height 21
select select "AGUARDANDO LIBERAR"
click at [311, 177] on select "[Selecione...] AGENDADO AGUARDANDO LIBERAR EM ANDAMENTO EM REVISÃO FINALIZADO C…" at bounding box center [545, 186] width 469 height 21
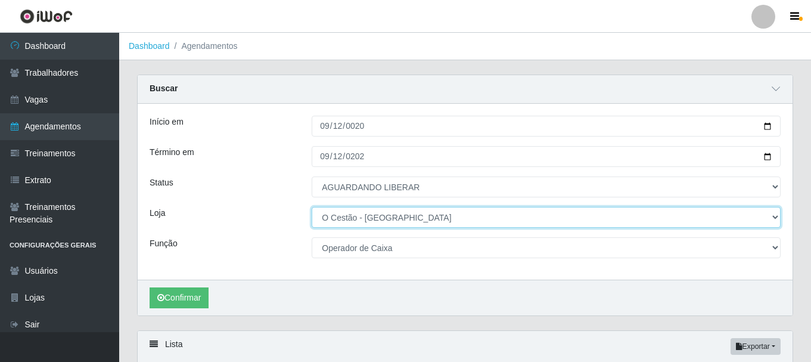
click at [349, 212] on select "[Selecione...] O Cestão - [GEOGRAPHIC_DATA]" at bounding box center [545, 217] width 469 height 21
click at [361, 219] on select "[Selecione...] O Cestão - [GEOGRAPHIC_DATA]" at bounding box center [545, 217] width 469 height 21
click at [366, 222] on select "[Selecione...] O Cestão - [GEOGRAPHIC_DATA]" at bounding box center [545, 217] width 469 height 21
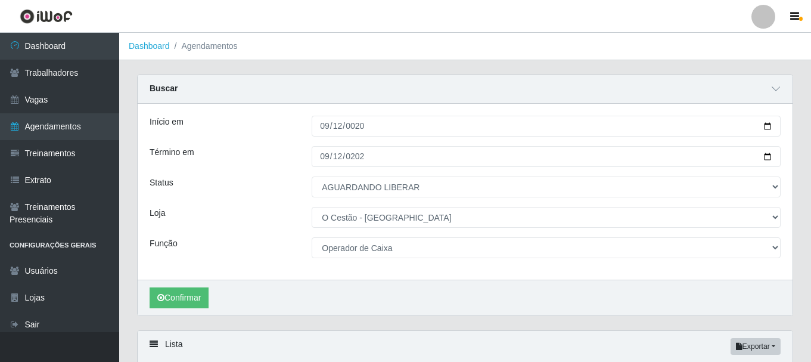
click at [370, 265] on div "Início em [PHONE_NUMBER] Término em [DATE] Status [Selecione...] AGENDADO AGUAR…" at bounding box center [465, 192] width 655 height 176
click at [196, 294] on button "Confirmar" at bounding box center [178, 297] width 59 height 21
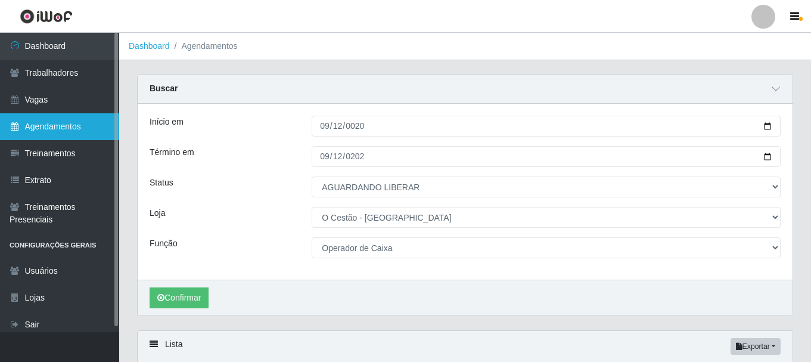
click at [51, 127] on link "Agendamentos" at bounding box center [59, 126] width 119 height 27
select select "[Selecione...]"
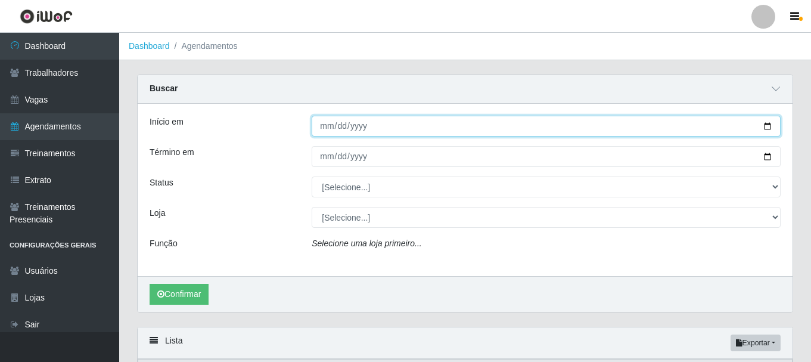
click at [484, 119] on input "Início em" at bounding box center [545, 126] width 469 height 21
type input "[DATE]"
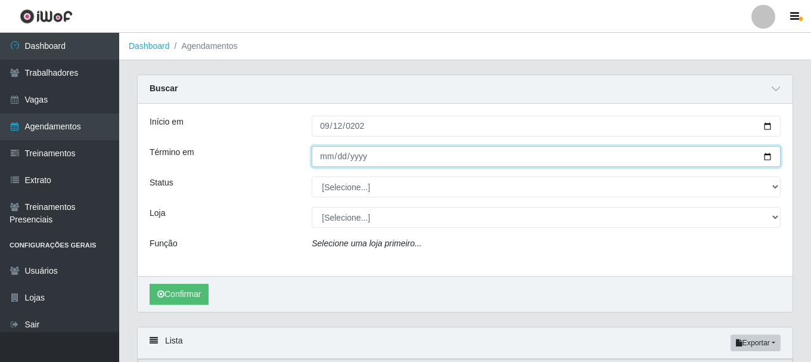
click at [327, 154] on input "Término em" at bounding box center [545, 156] width 469 height 21
type input "[DATE]"
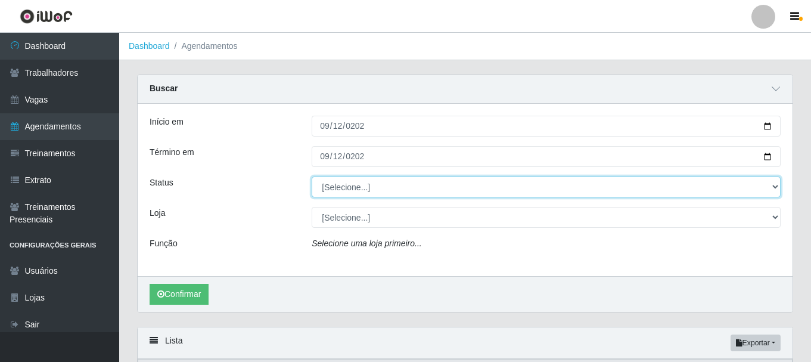
click at [344, 187] on select "[Selecione...] AGENDADO AGUARDANDO LIBERAR EM ANDAMENTO EM REVISÃO FINALIZADO C…" at bounding box center [545, 186] width 469 height 21
select select "AGENDADO"
click at [311, 177] on select "[Selecione...] AGENDADO AGUARDANDO LIBERAR EM ANDAMENTO EM REVISÃO FINALIZADO C…" at bounding box center [545, 186] width 469 height 21
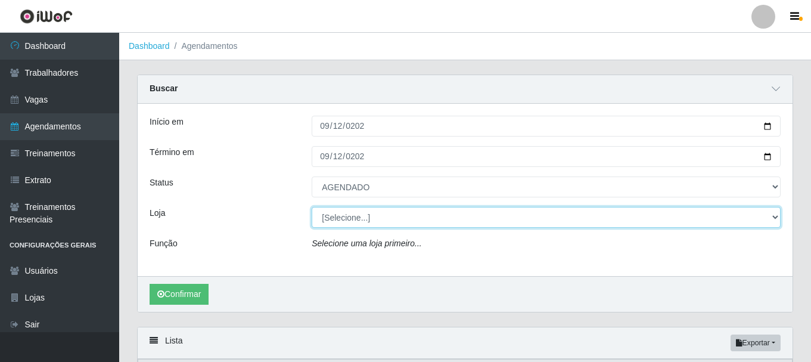
click at [350, 219] on select "[Selecione...] O Cestão - [GEOGRAPHIC_DATA]" at bounding box center [545, 217] width 469 height 21
select select "238"
click at [311, 207] on select "[Selecione...] O Cestão - [GEOGRAPHIC_DATA]" at bounding box center [545, 217] width 469 height 21
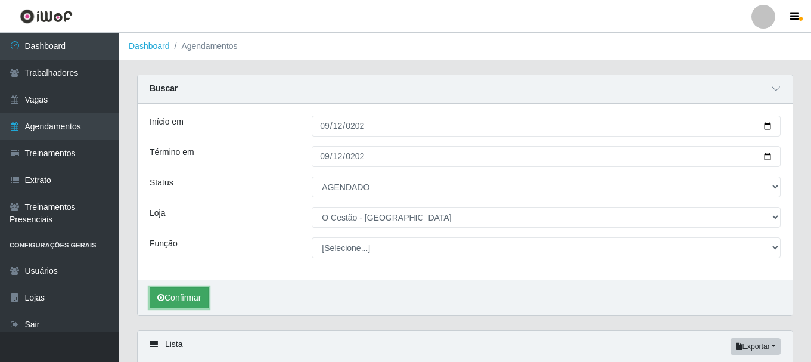
click at [190, 300] on button "Confirmar" at bounding box center [178, 297] width 59 height 21
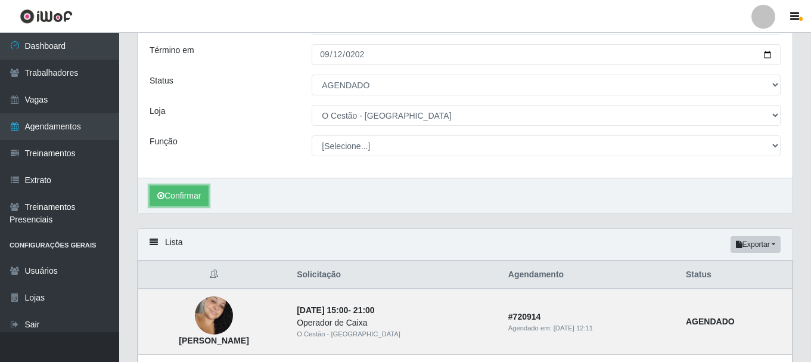
scroll to position [242, 0]
